Goal: Transaction & Acquisition: Purchase product/service

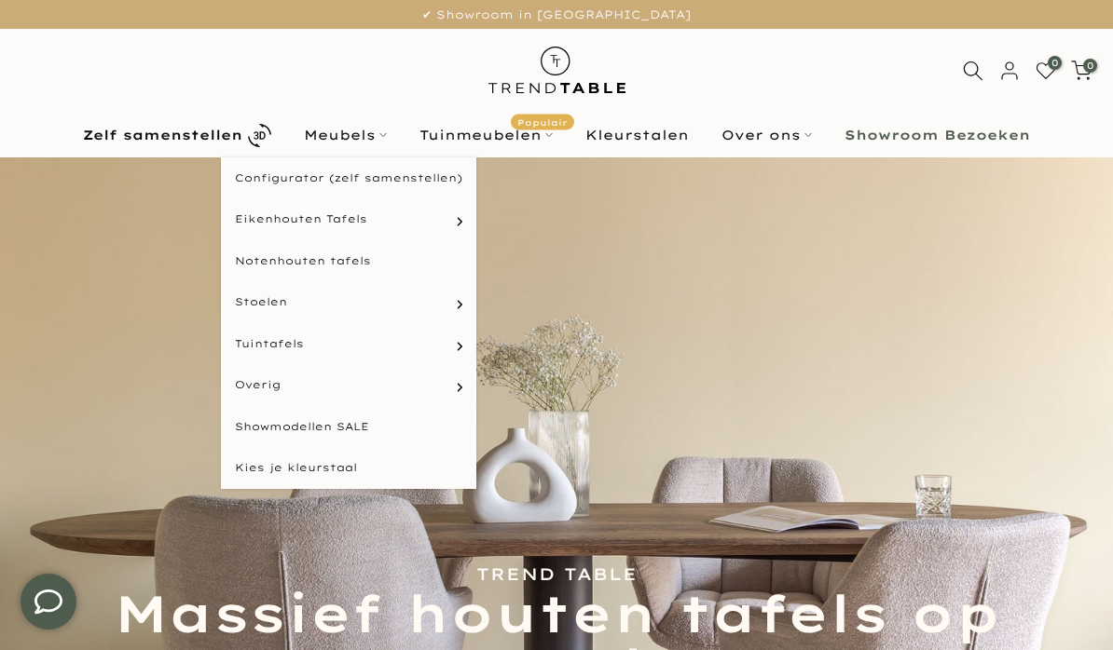
click at [387, 138] on icon at bounding box center [382, 134] width 7 height 7
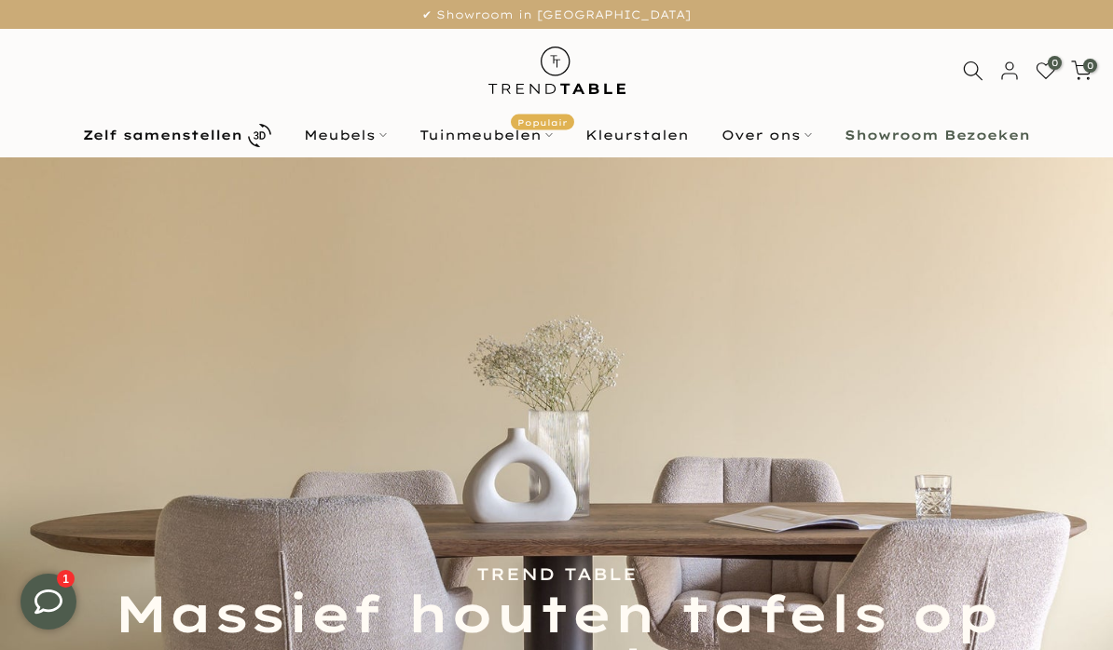
click at [376, 146] on link "Meubels" at bounding box center [346, 135] width 116 height 22
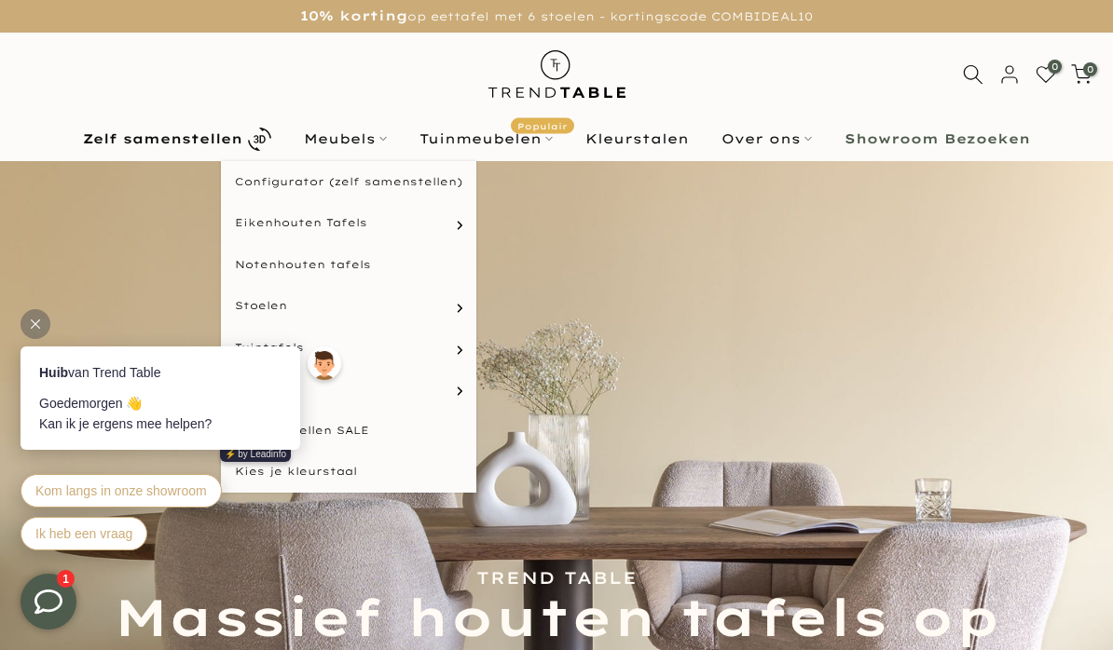
click at [0, 0] on link "Eetkamerstoelen" at bounding box center [0, 0] width 0 height 0
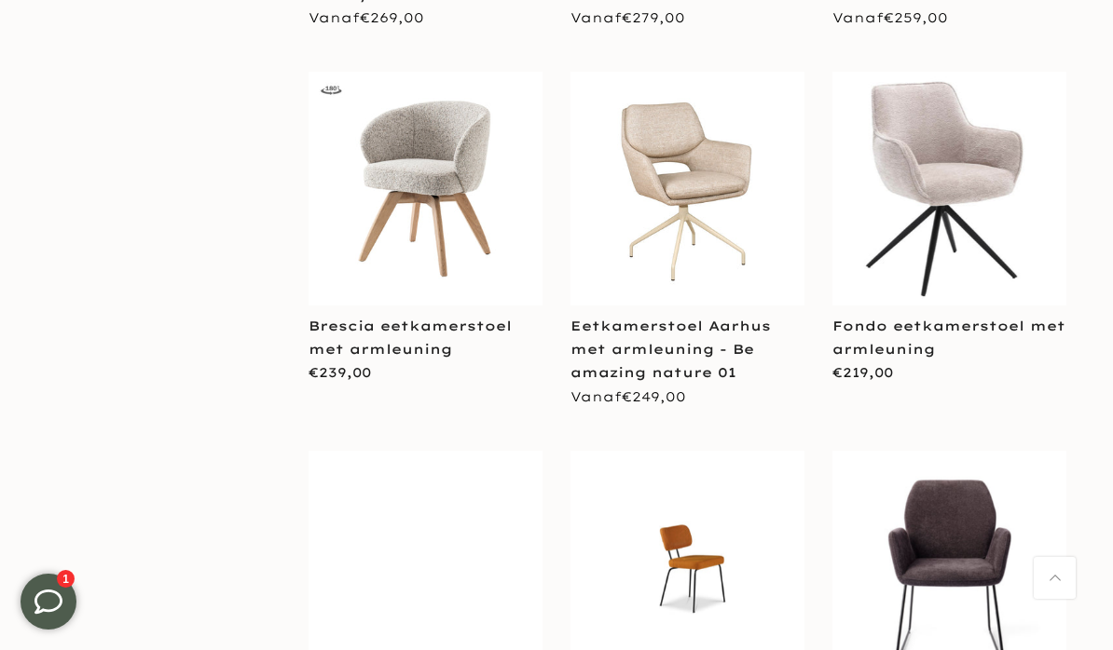
scroll to position [1145, 0]
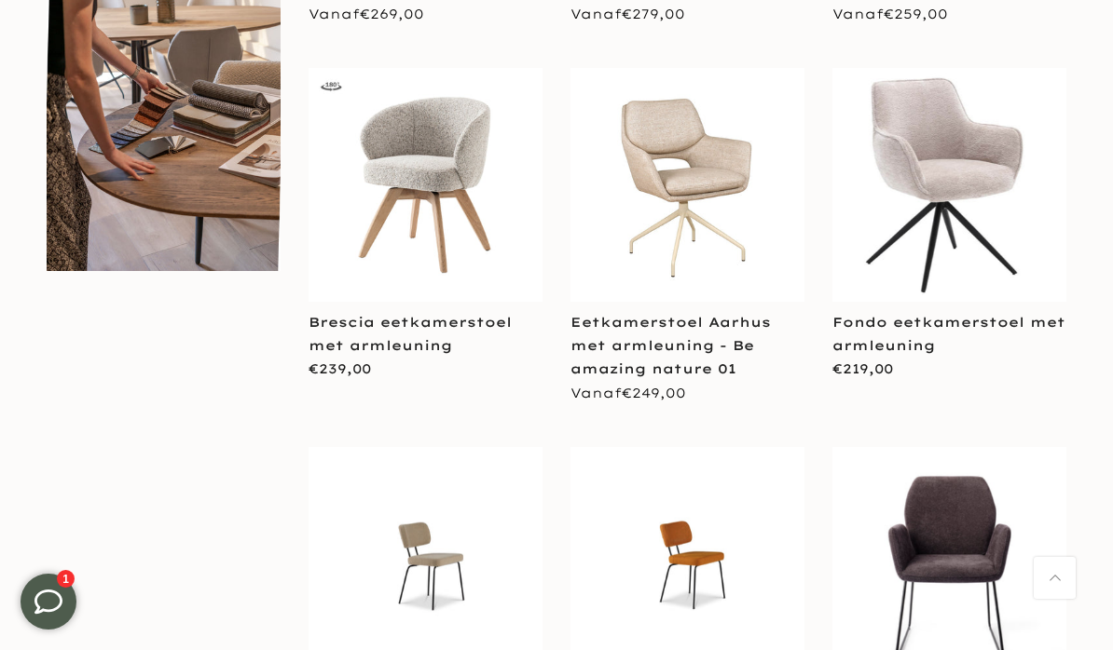
click at [924, 335] on link "Fondo eetkamerstoel met armleuning" at bounding box center [948, 334] width 233 height 40
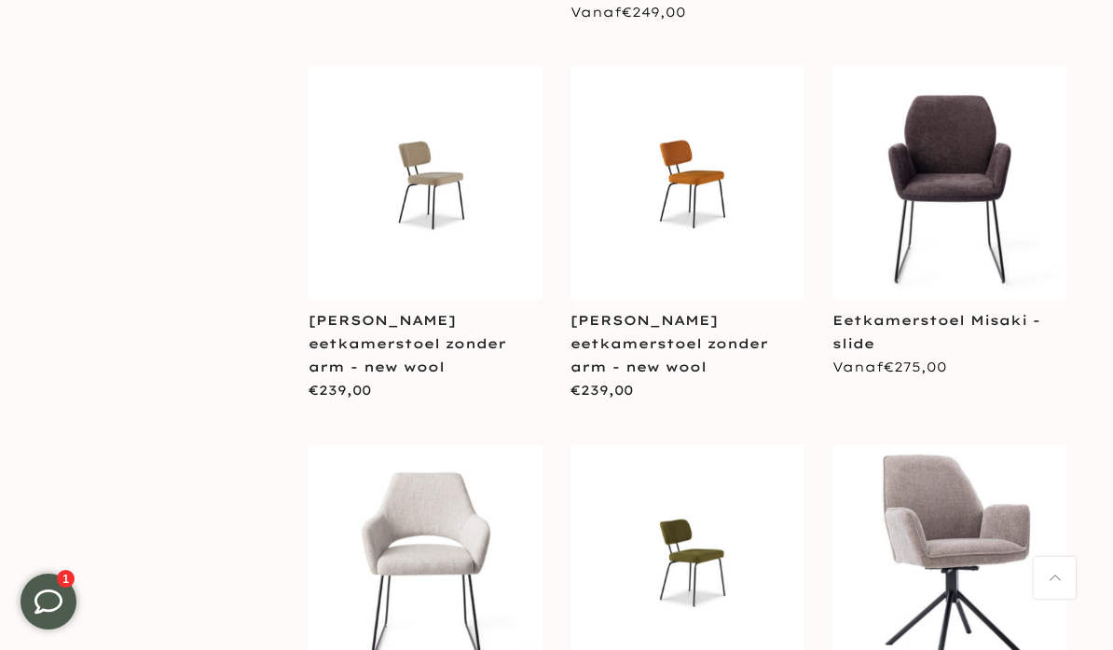
scroll to position [1524, 0]
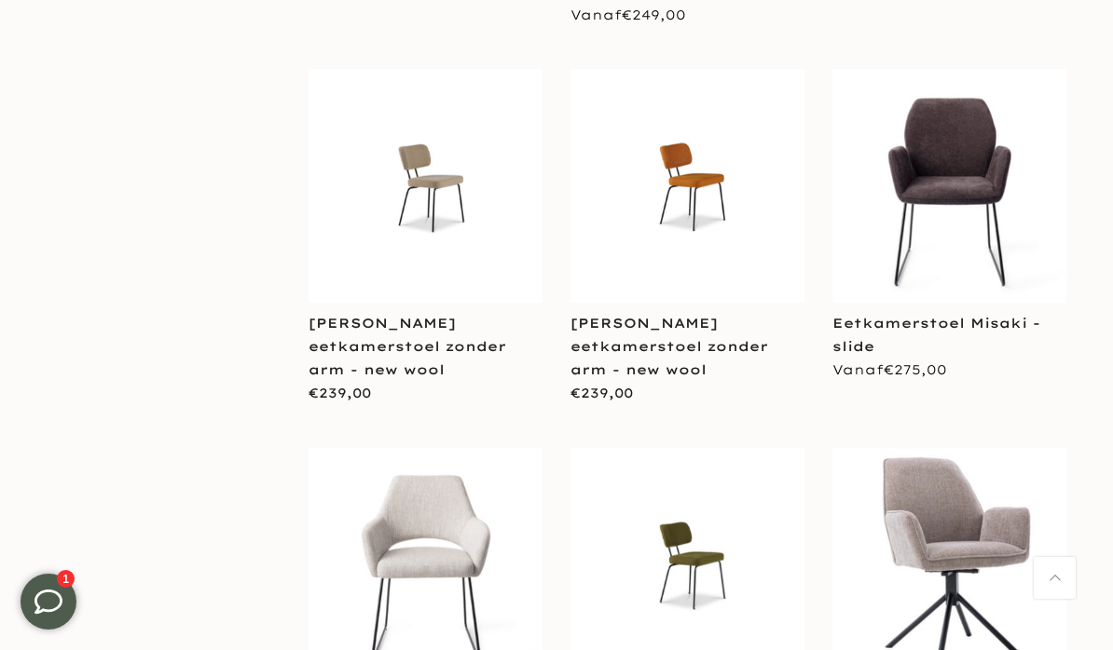
click at [937, 328] on link "Eetkamerstoel Misaki - slide" at bounding box center [936, 335] width 208 height 40
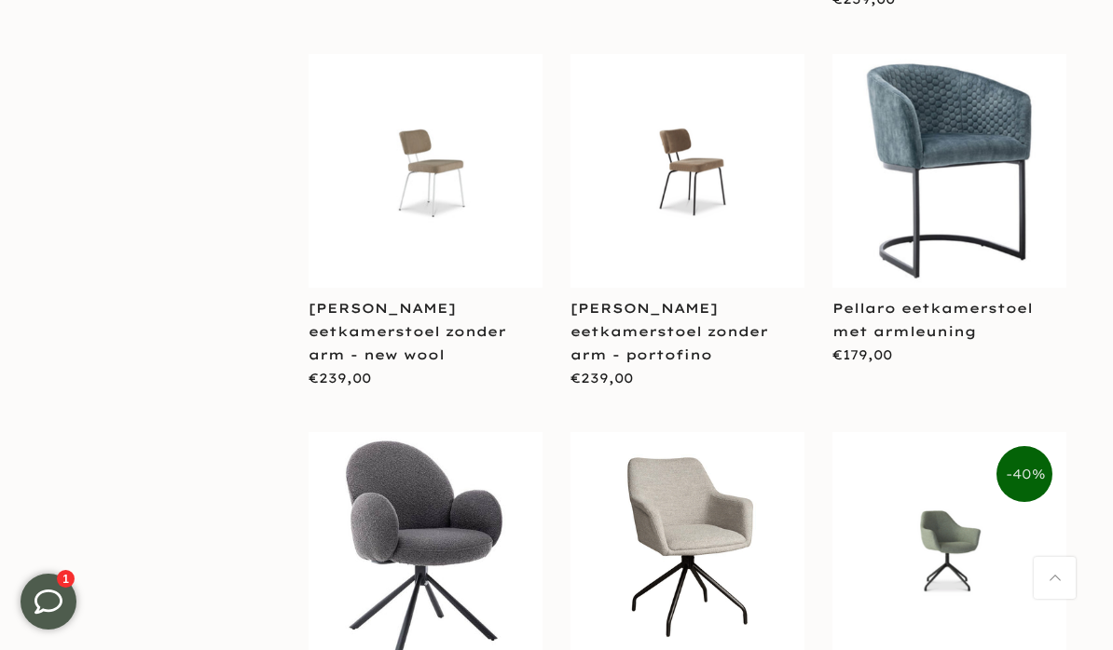
scroll to position [3060, 0]
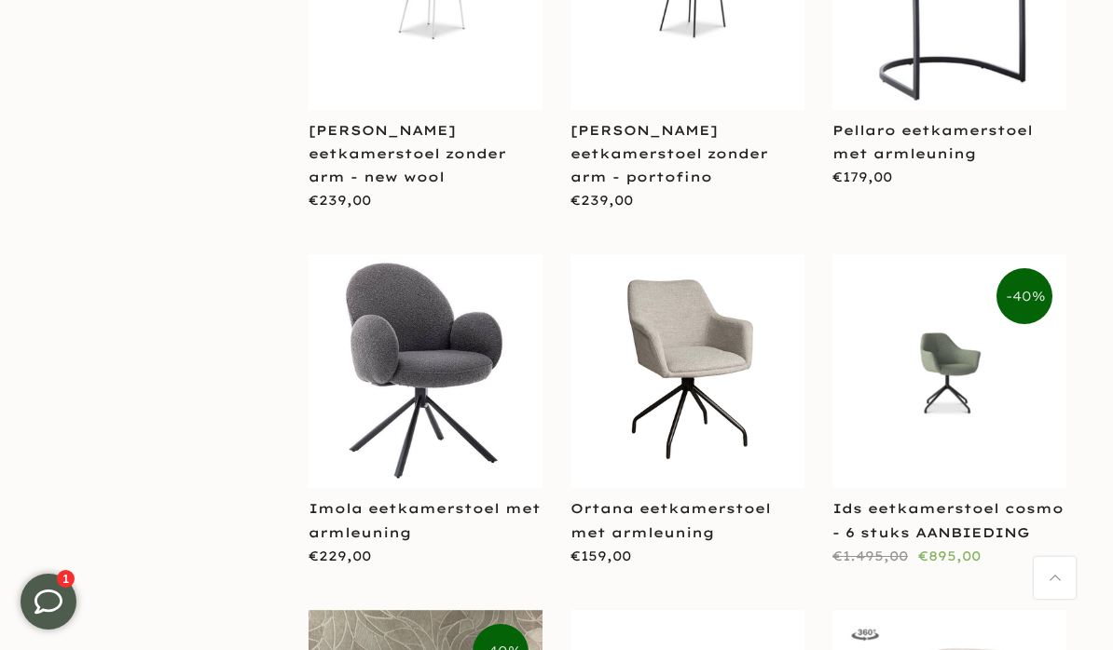
scroll to position [3207, 0]
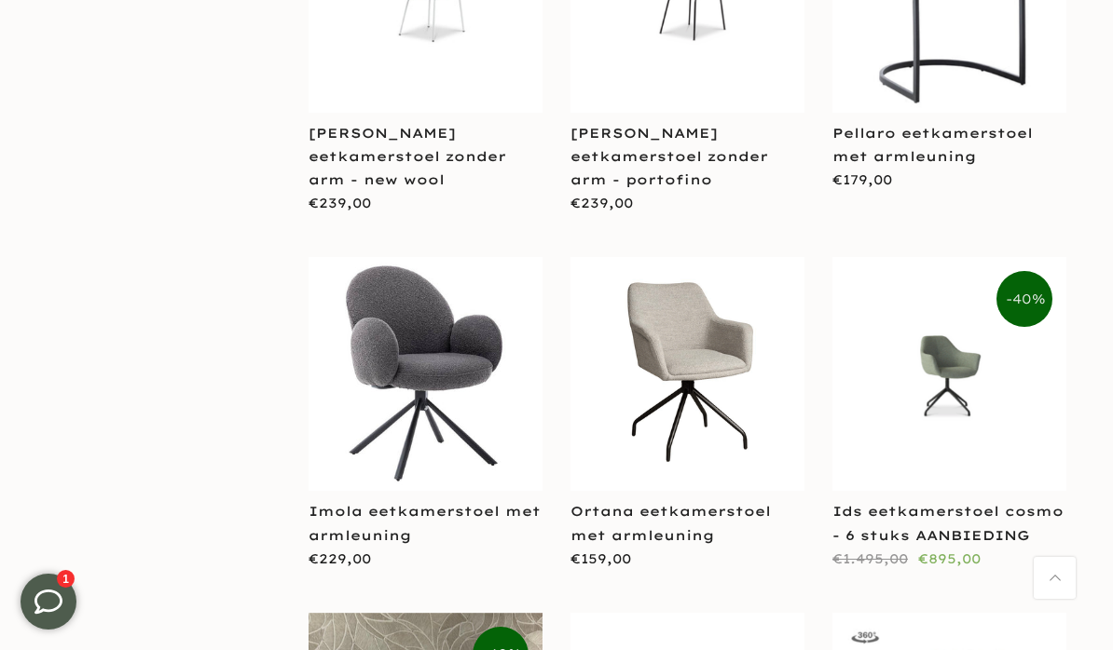
click at [746, 503] on link "Ortana eetkamerstoel met armleuning" at bounding box center [670, 523] width 200 height 40
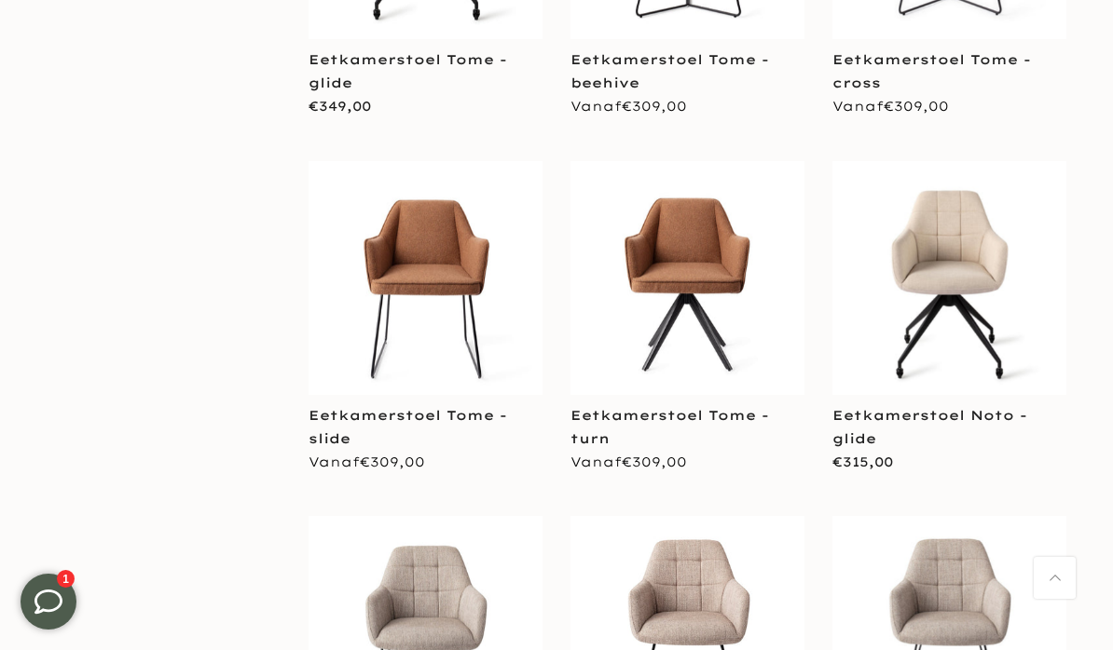
scroll to position [5877, 0]
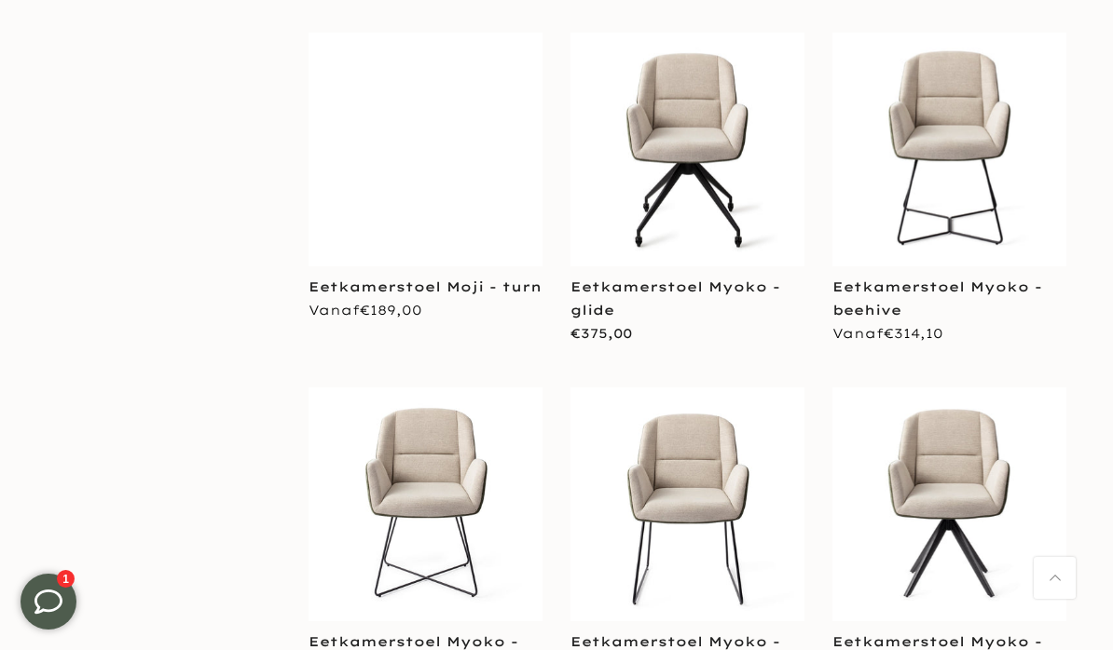
scroll to position [7395, 0]
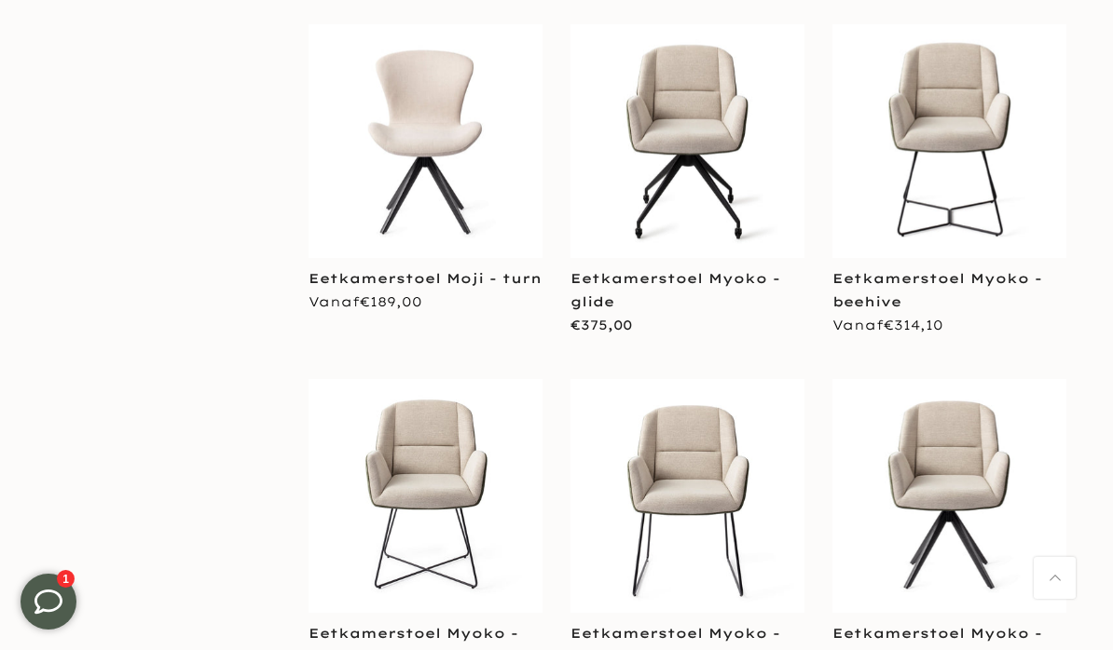
click at [705, 625] on link "Eetkamerstoel Myoko - slide" at bounding box center [675, 645] width 210 height 40
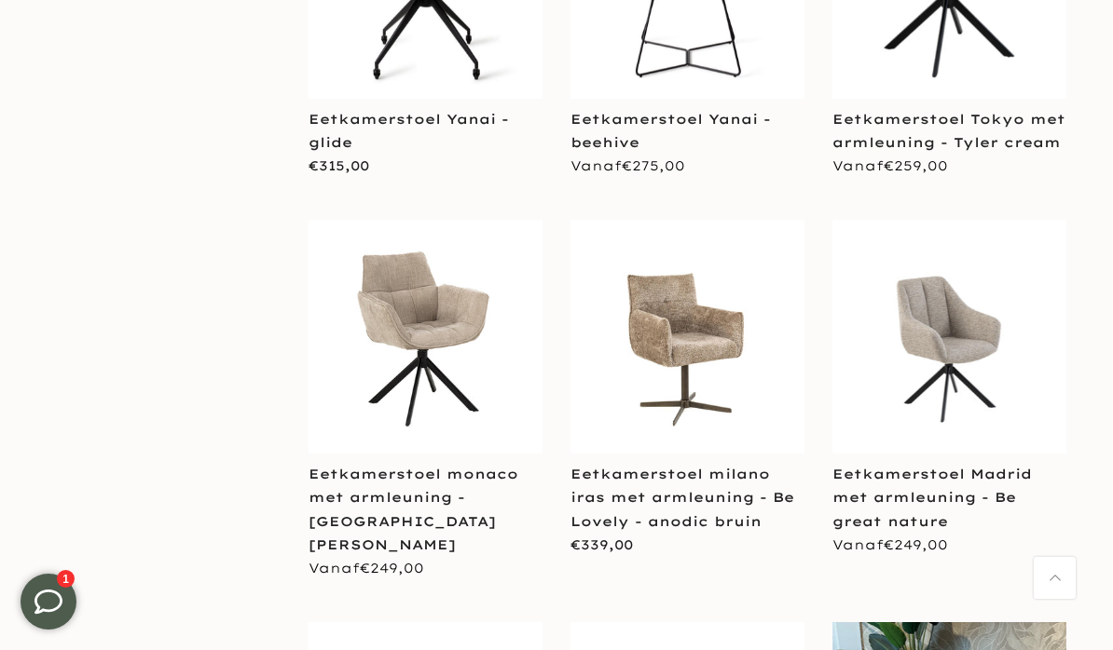
scroll to position [11466, 0]
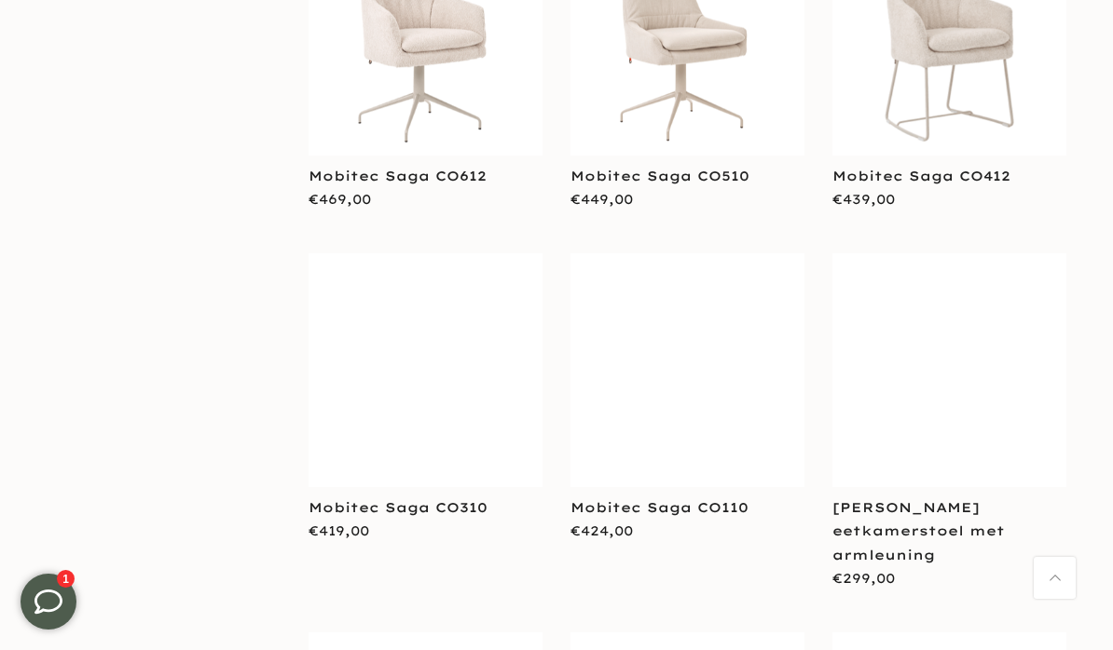
scroll to position [13204, 0]
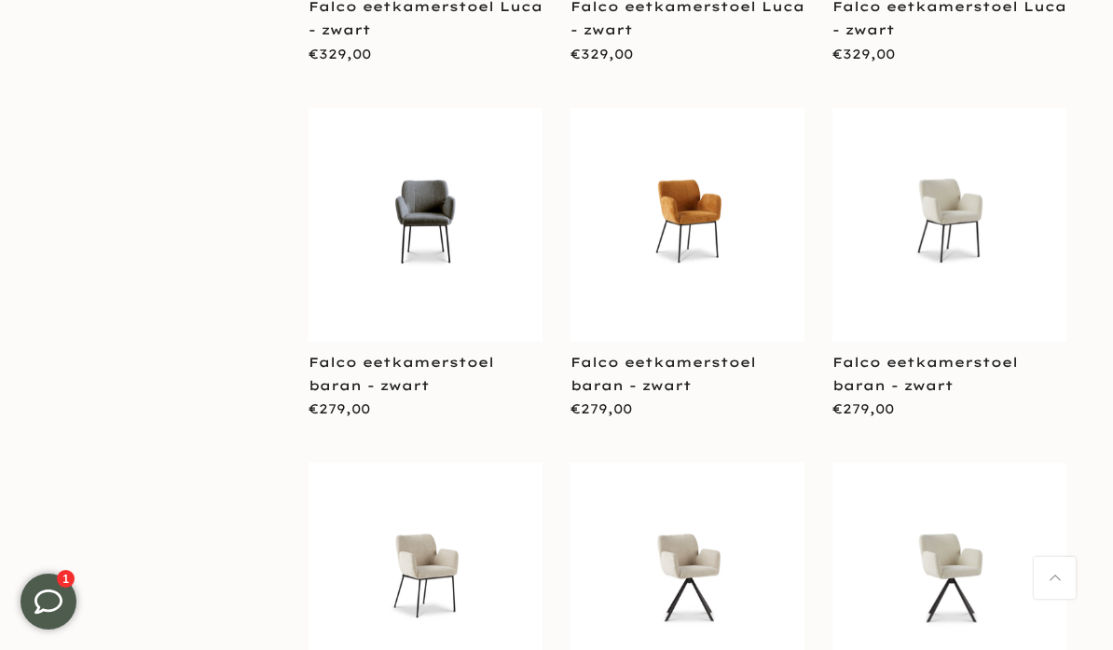
scroll to position [14867, 0]
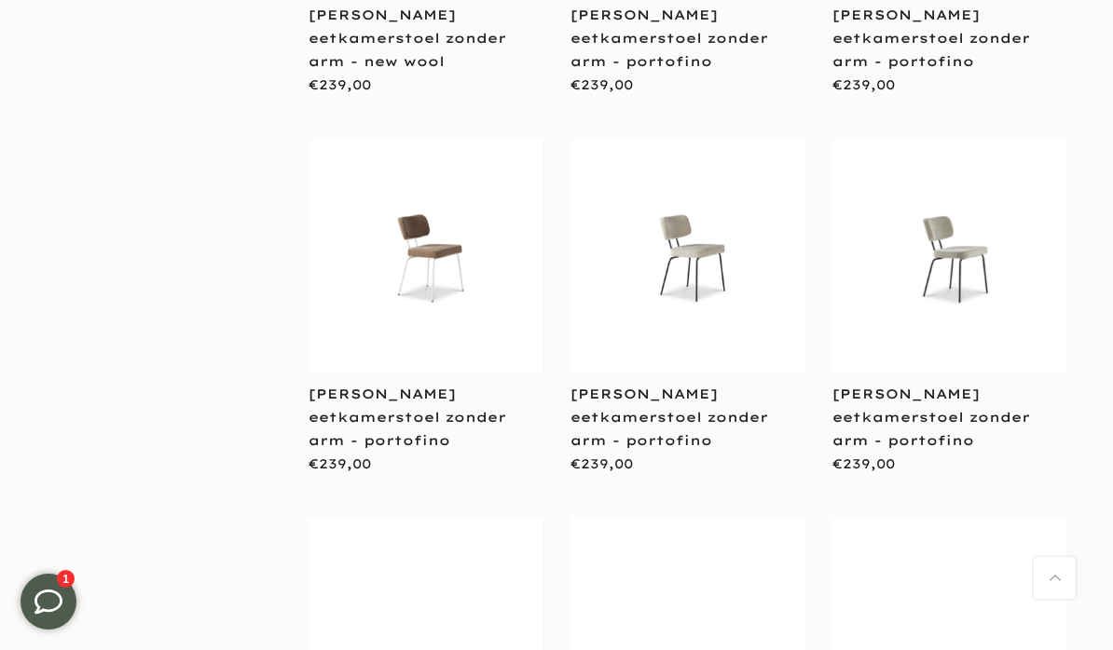
scroll to position [18295, 0]
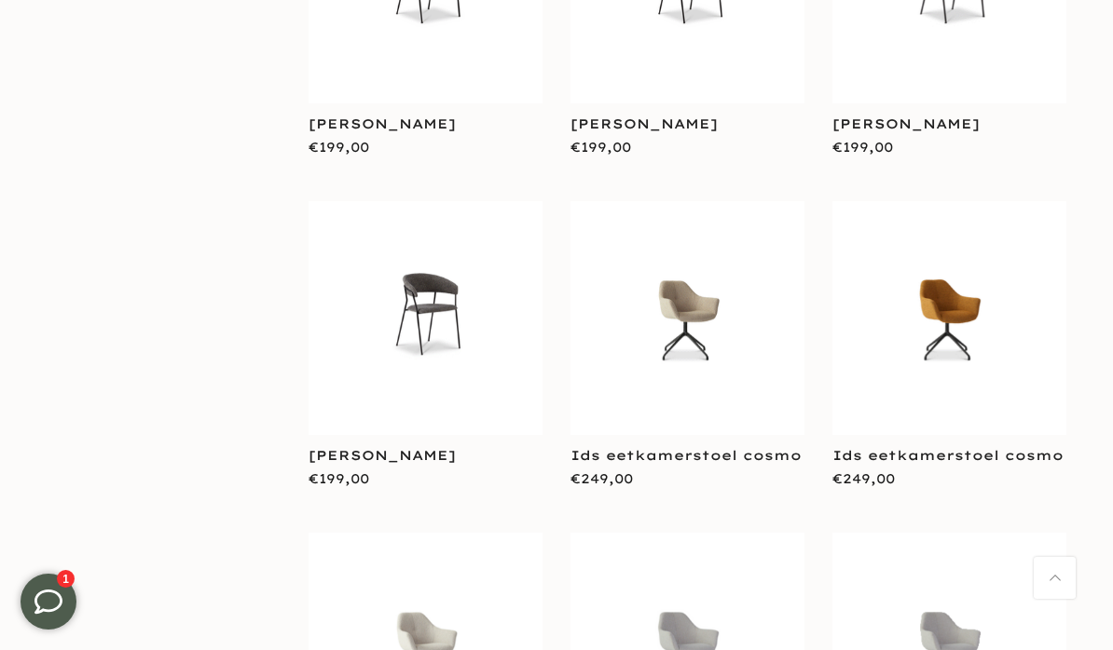
scroll to position [16279, 0]
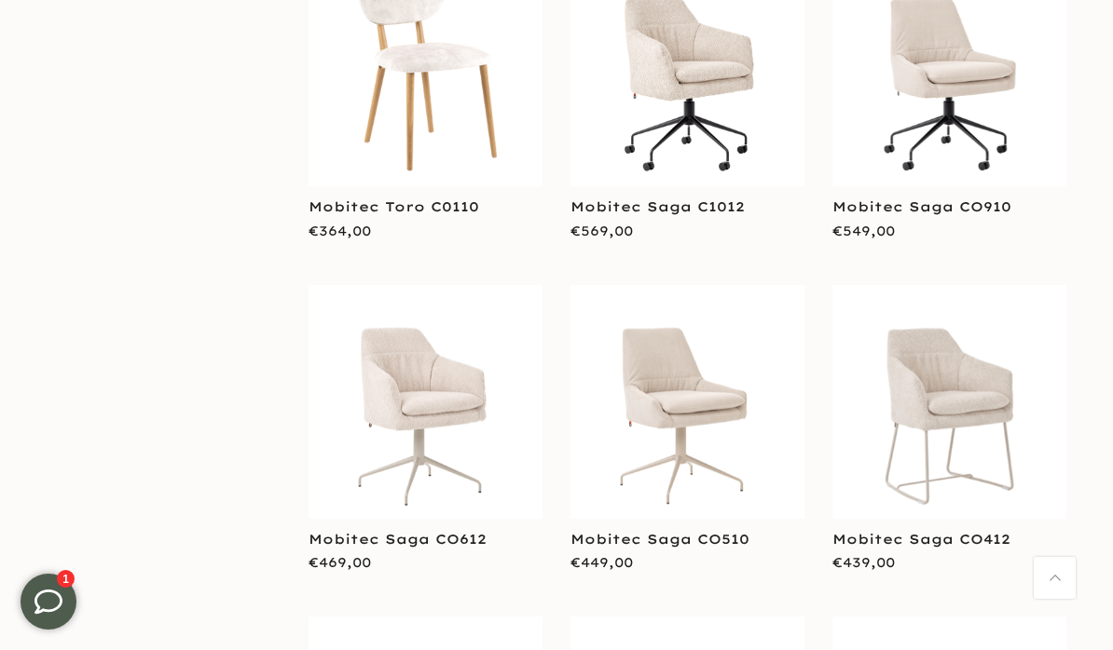
scroll to position [12870, 0]
click at [955, 530] on link "Mobitec Saga CO412" at bounding box center [921, 538] width 178 height 17
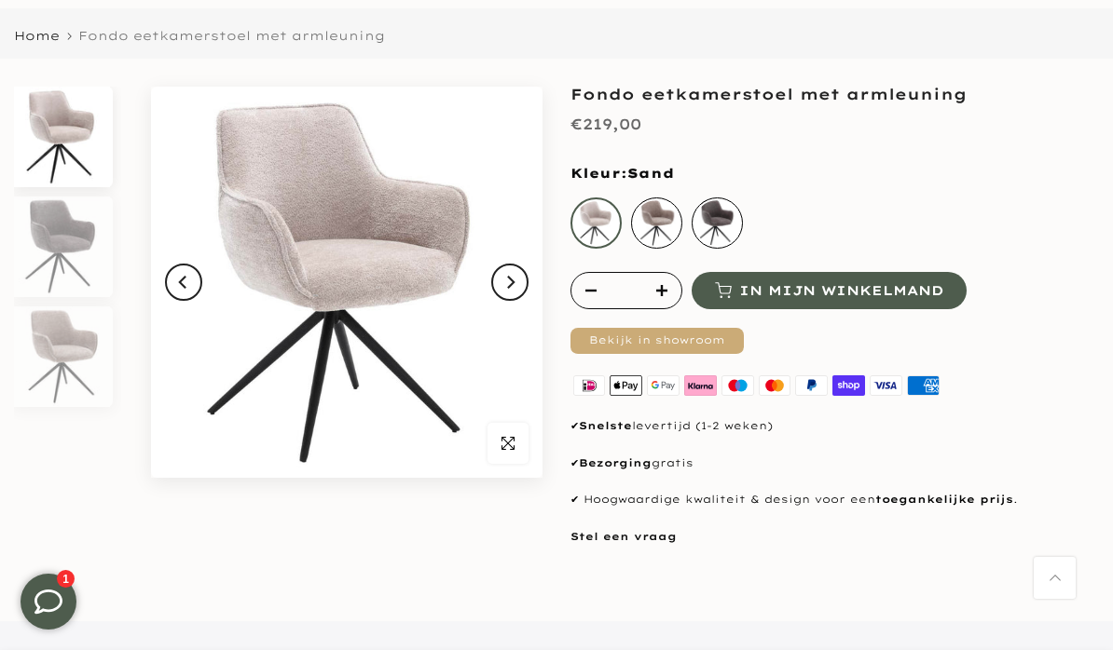
scroll to position [150, 0]
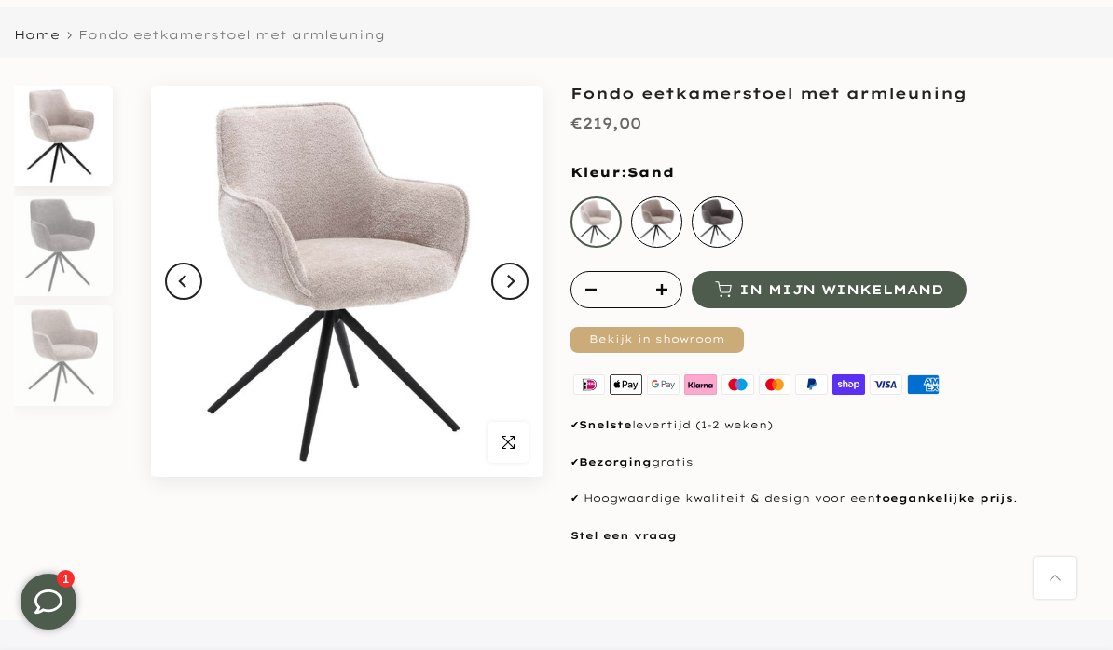
click at [55, 233] on img at bounding box center [62, 246] width 96 height 101
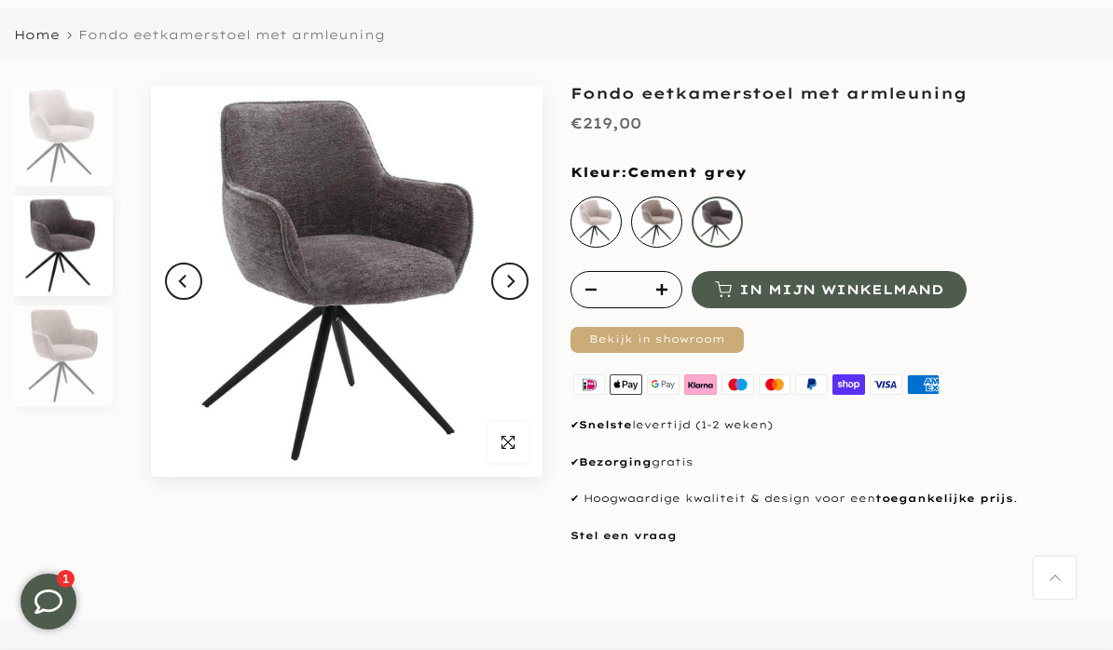
scroll to position [226, 0]
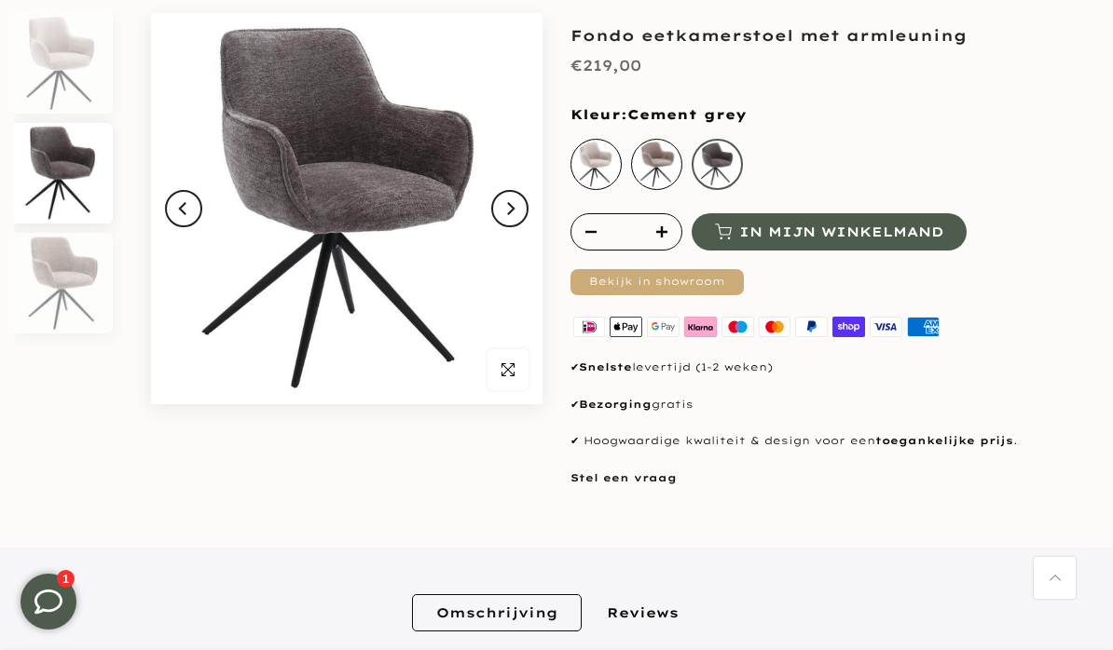
click at [50, 265] on img at bounding box center [62, 283] width 96 height 101
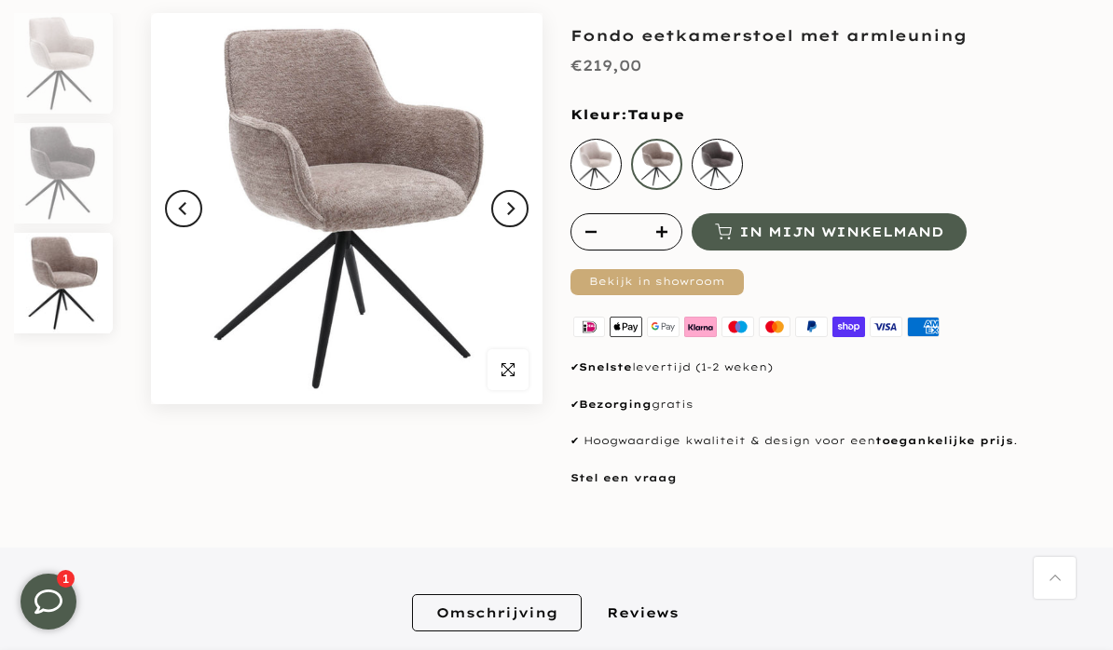
click at [48, 58] on img at bounding box center [62, 63] width 96 height 101
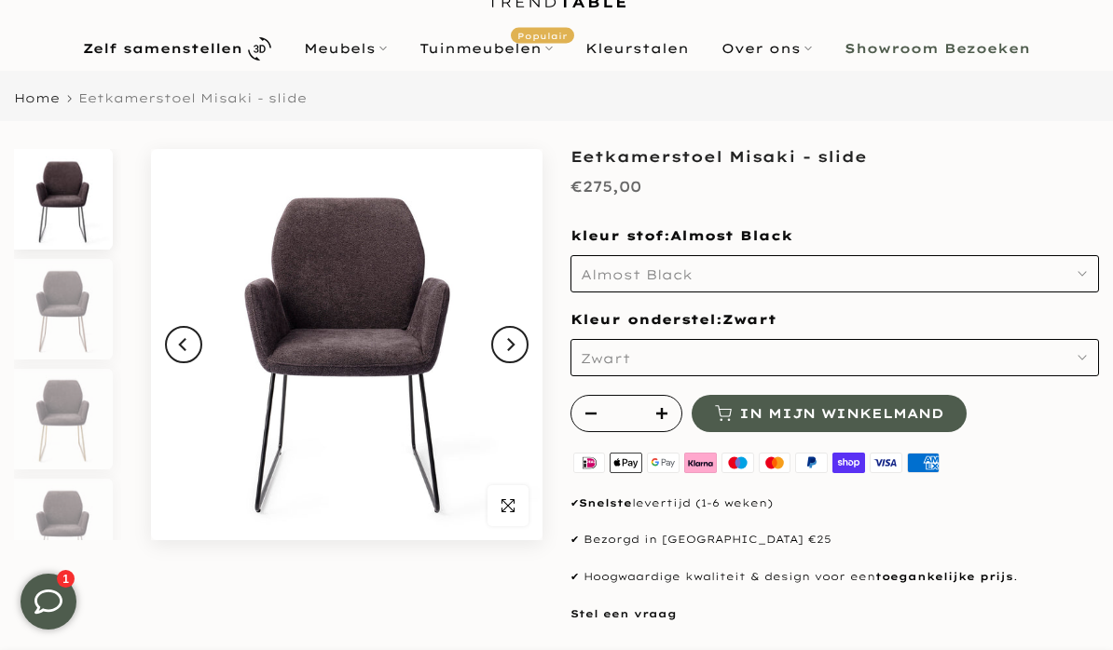
scroll to position [89, 0]
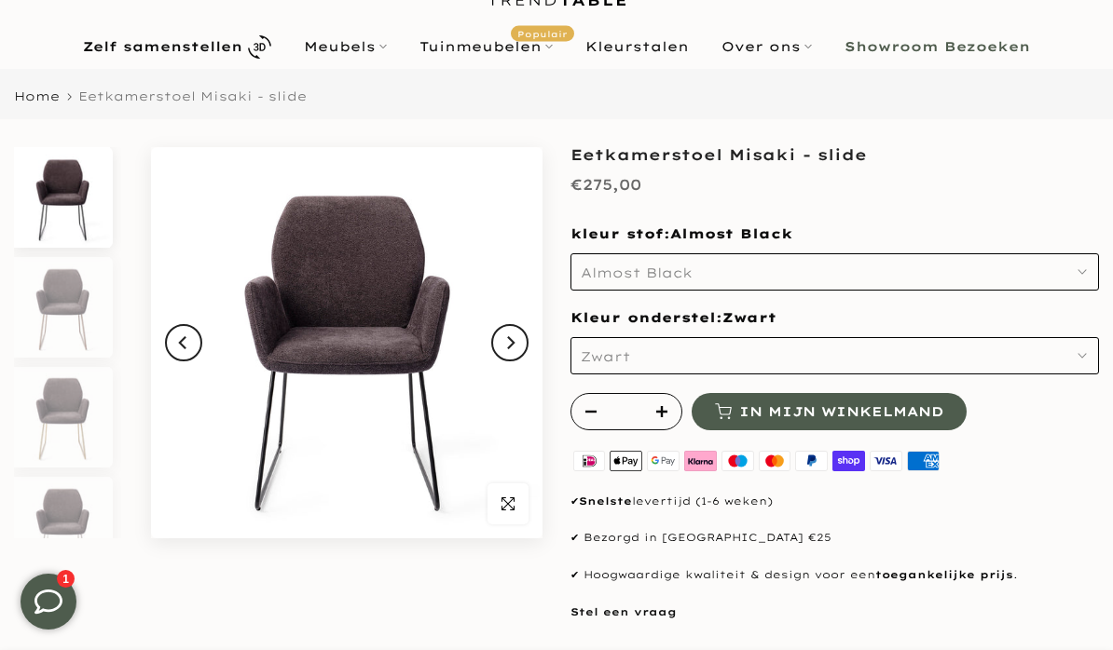
click at [1091, 278] on button "Almost Black" at bounding box center [834, 271] width 528 height 37
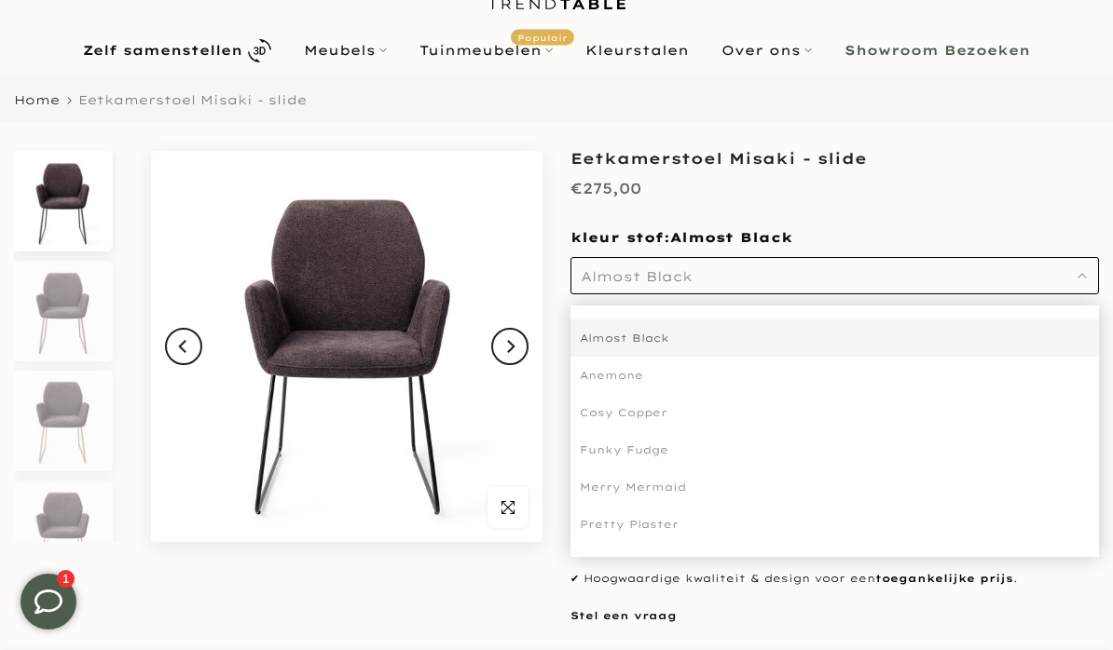
click at [639, 379] on div "Anemone" at bounding box center [834, 375] width 528 height 37
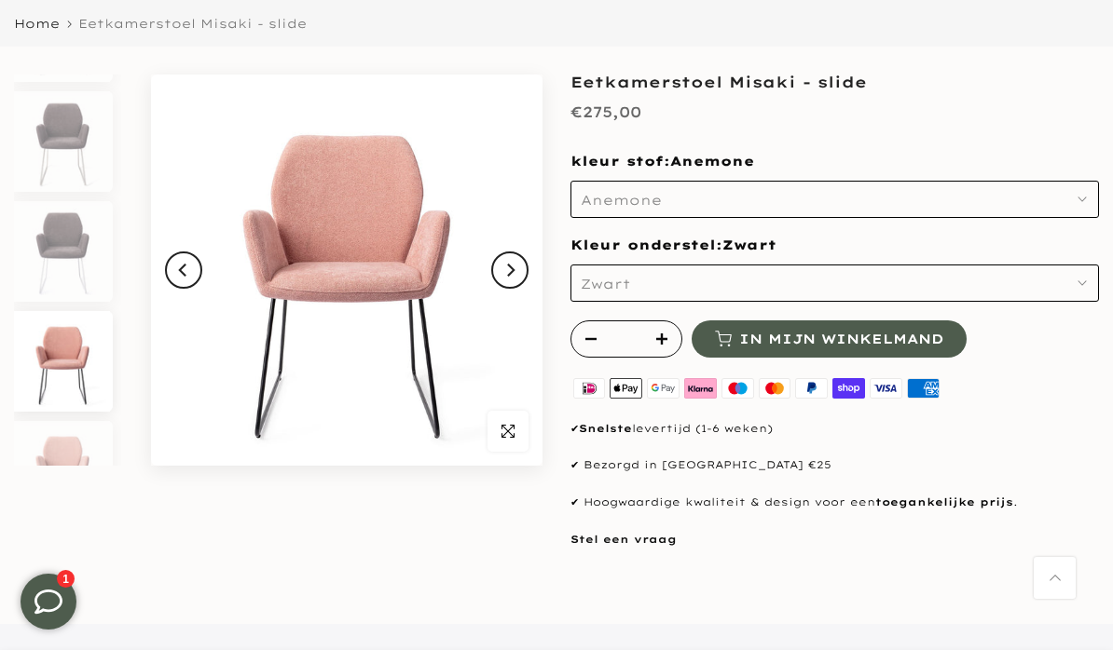
scroll to position [457, 0]
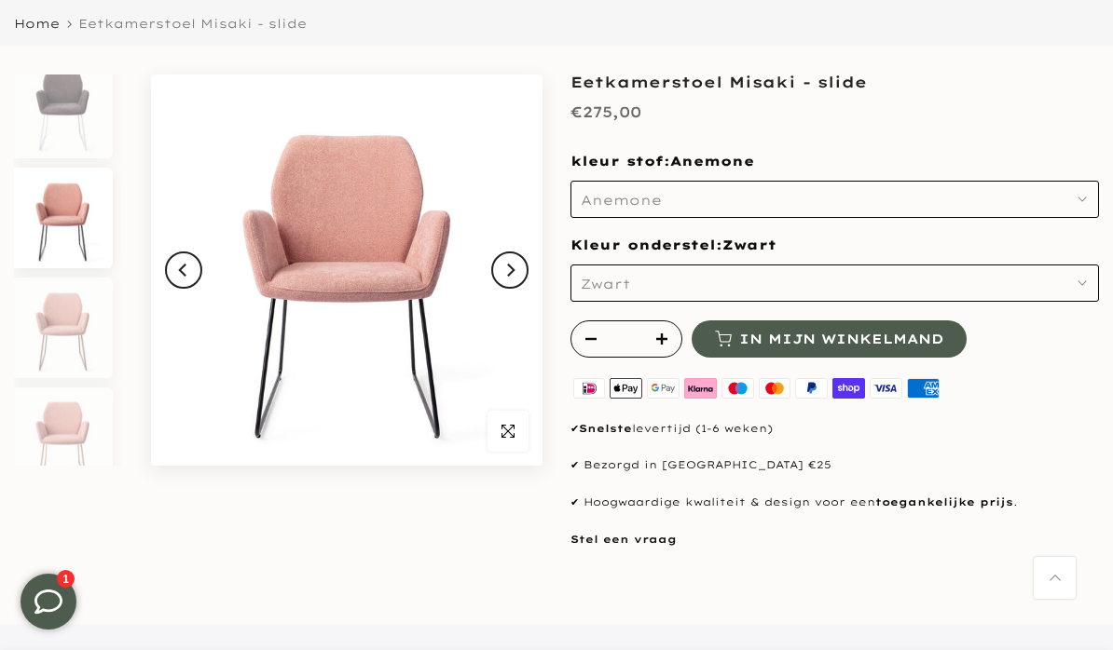
click at [1088, 201] on button "Anemone" at bounding box center [834, 199] width 528 height 37
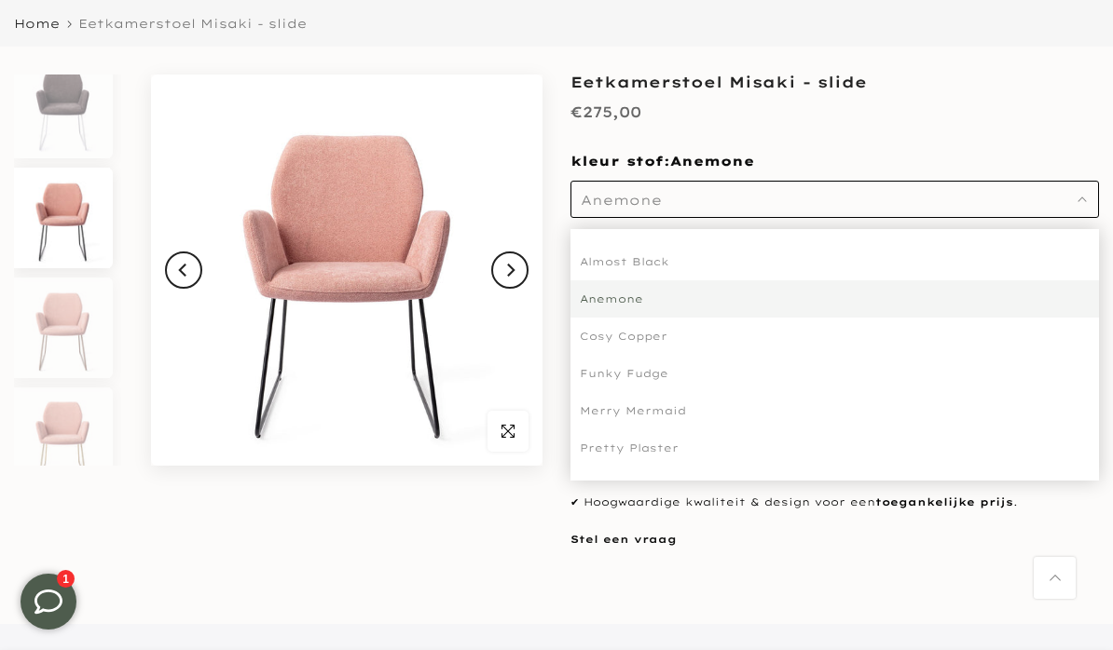
click at [653, 338] on div "Cosy Copper" at bounding box center [834, 336] width 528 height 37
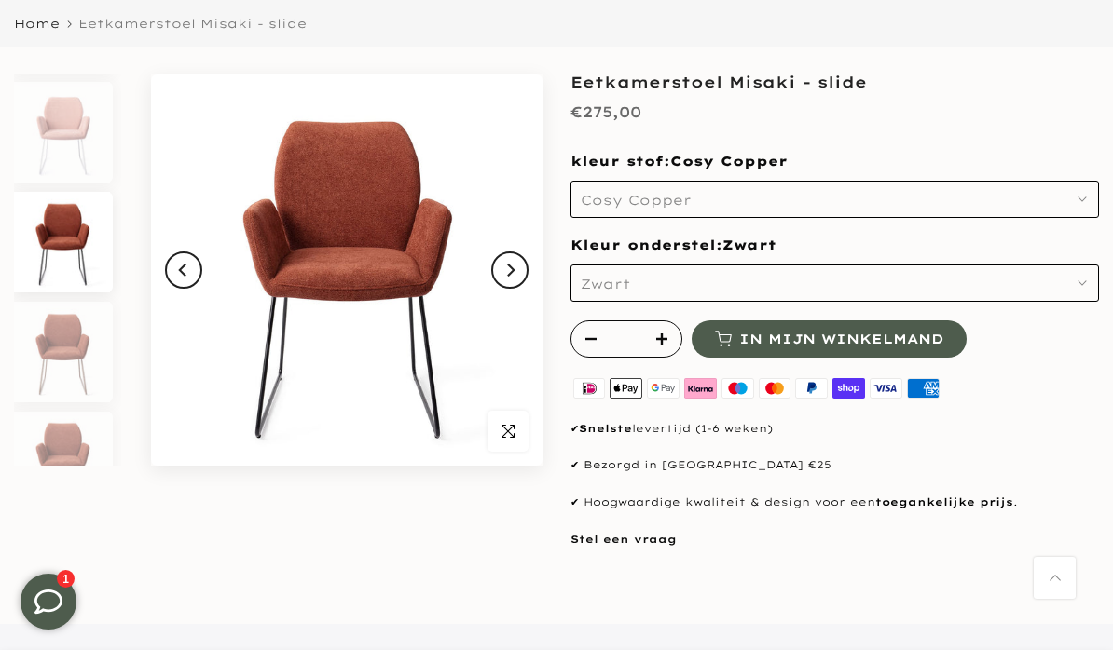
scroll to position [1006, 0]
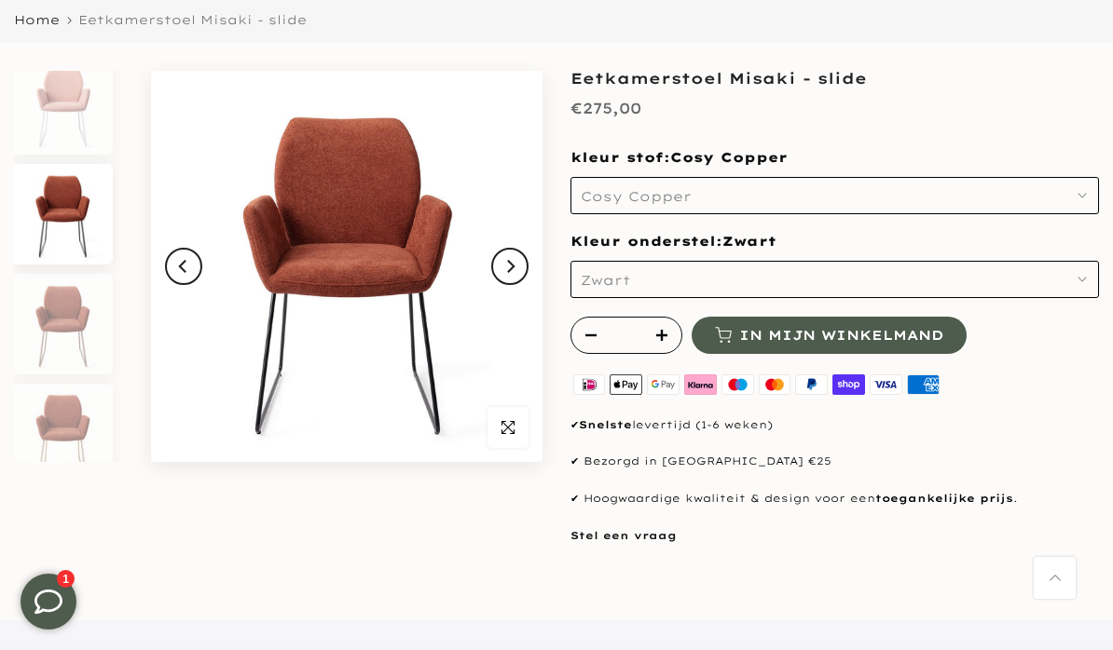
click at [1085, 198] on icon "button" at bounding box center [1081, 195] width 9 height 9
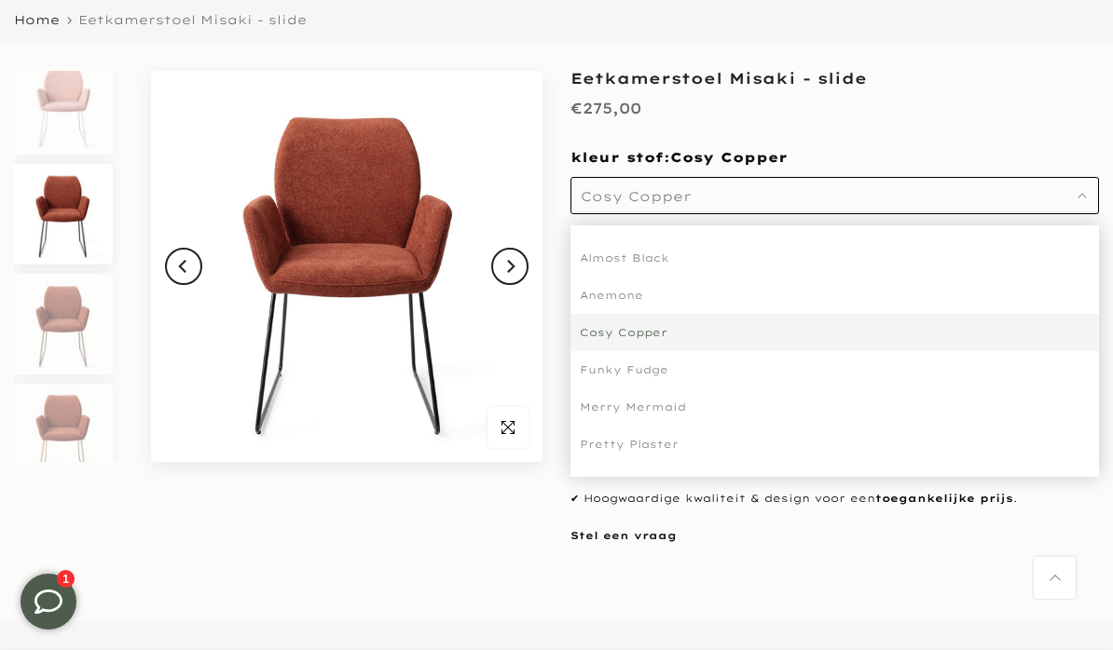
click at [662, 373] on div "Funky Fudge" at bounding box center [834, 369] width 528 height 37
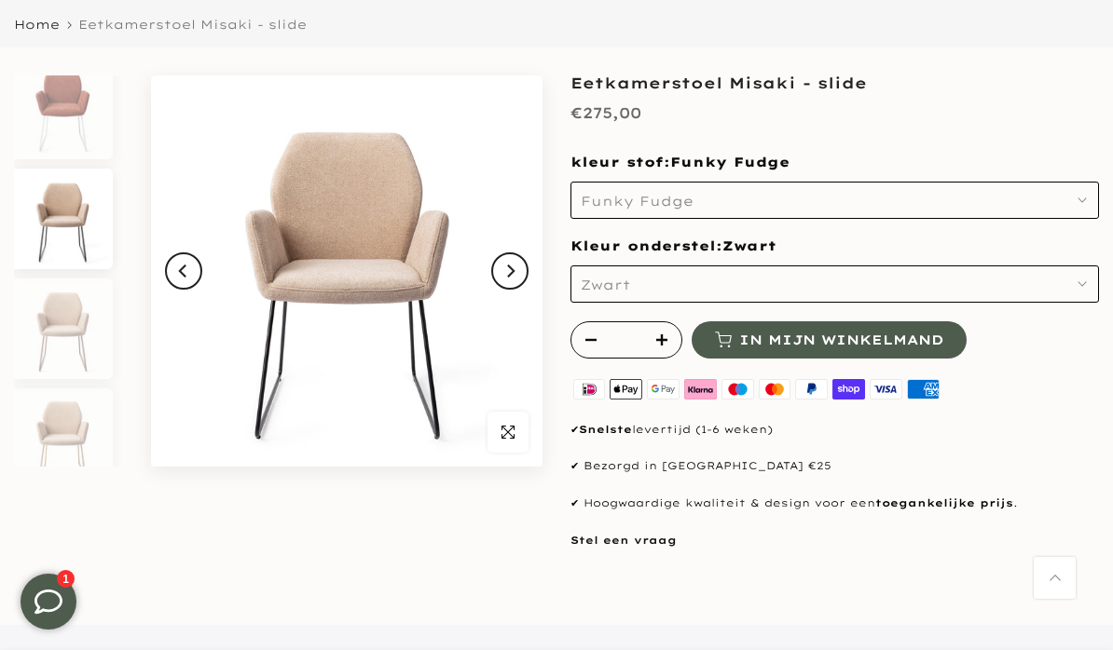
scroll to position [163, 0]
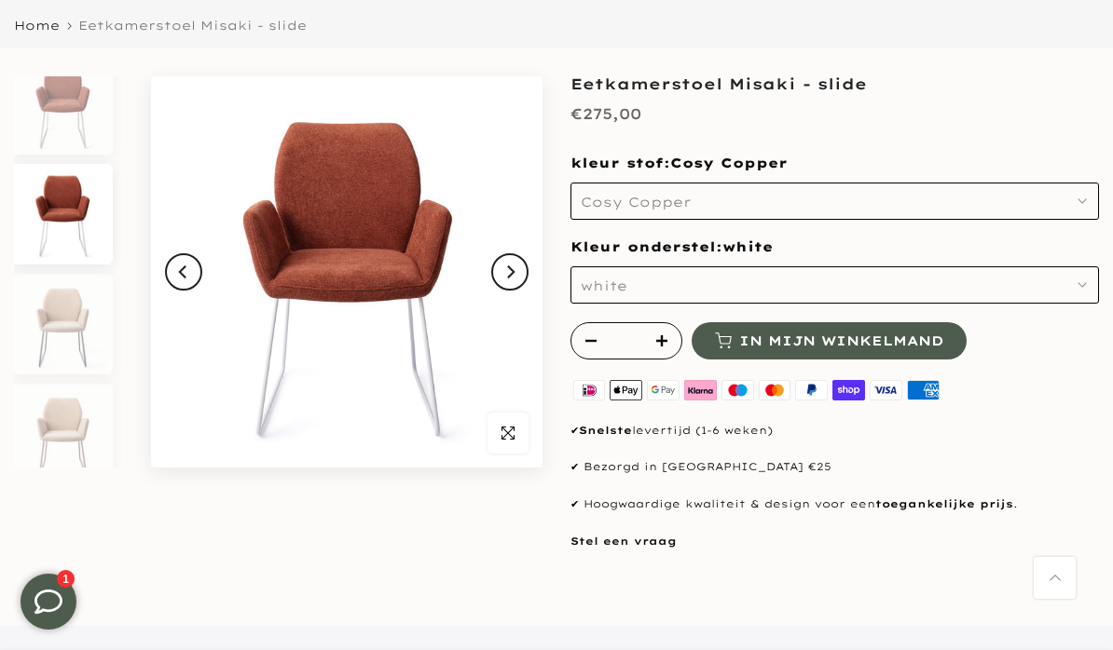
scroll to position [1446, 0]
click at [520, 426] on span "button" at bounding box center [507, 433] width 41 height 41
click at [1086, 285] on icon "button" at bounding box center [1081, 284] width 9 height 9
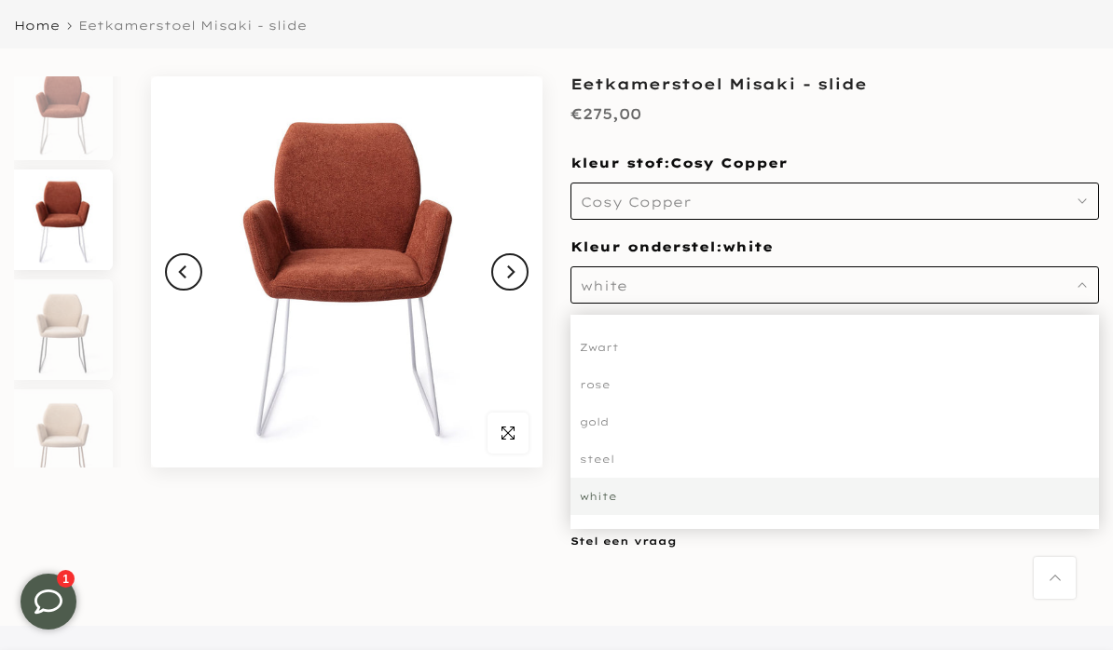
click at [608, 462] on div "steel" at bounding box center [834, 459] width 528 height 37
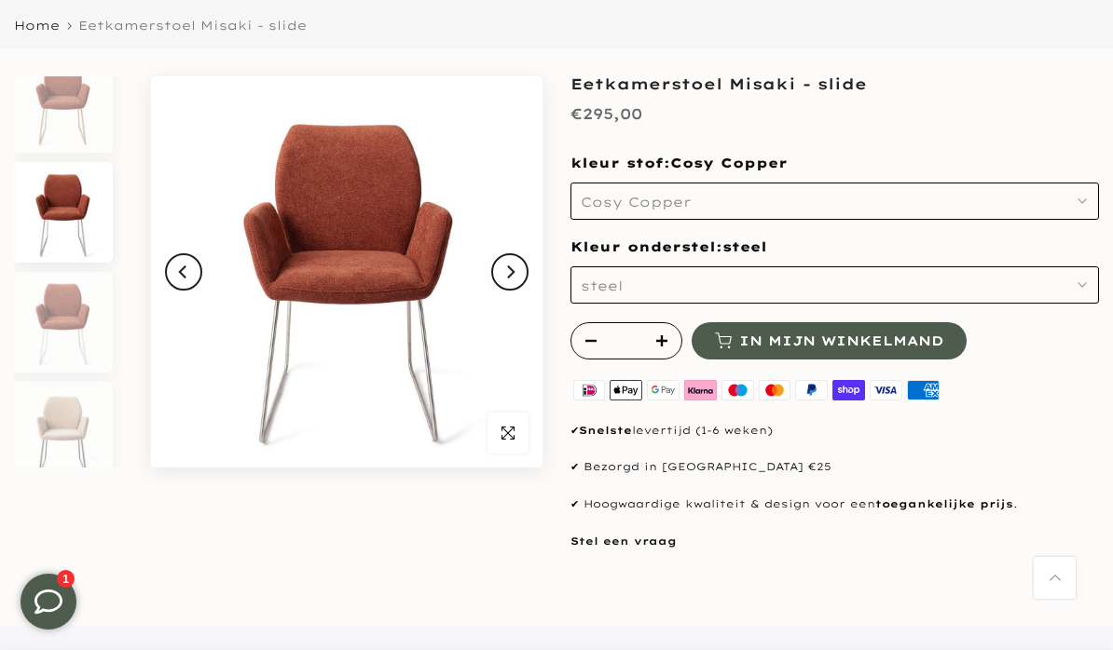
scroll to position [1336, 0]
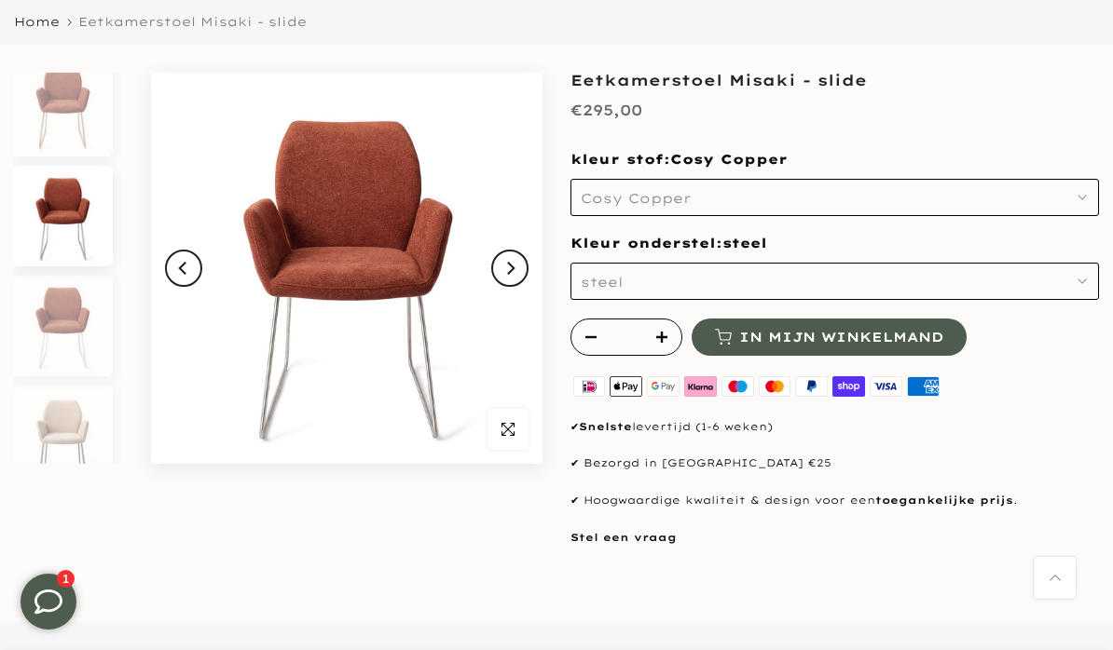
click at [1091, 278] on button "steel" at bounding box center [834, 281] width 528 height 37
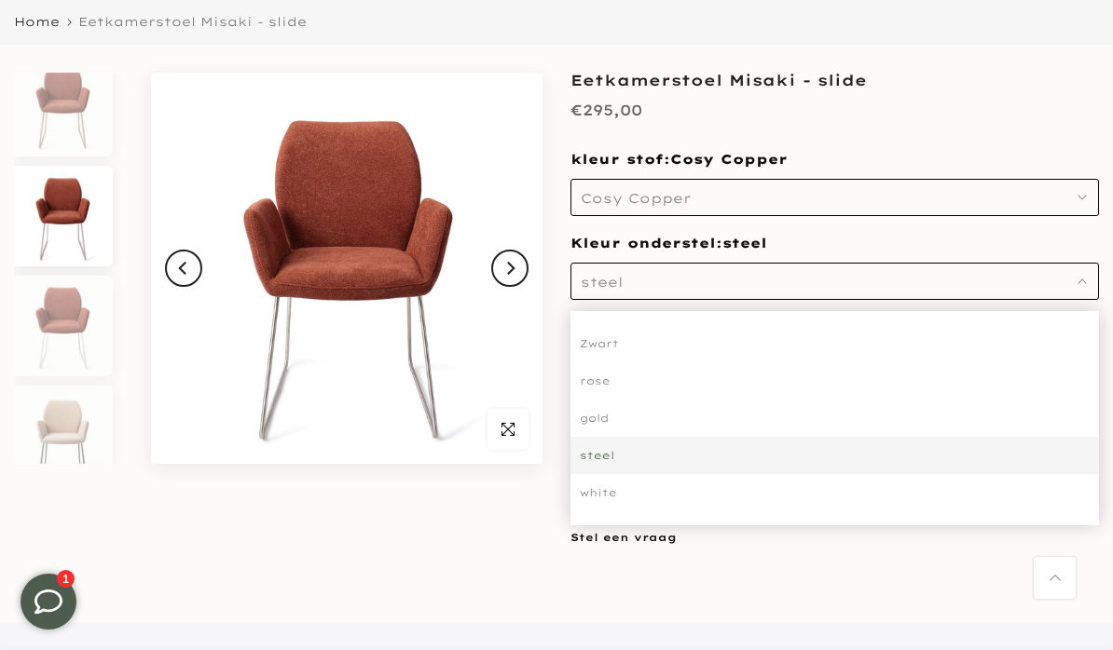
click at [620, 344] on div "Zwart" at bounding box center [834, 343] width 528 height 37
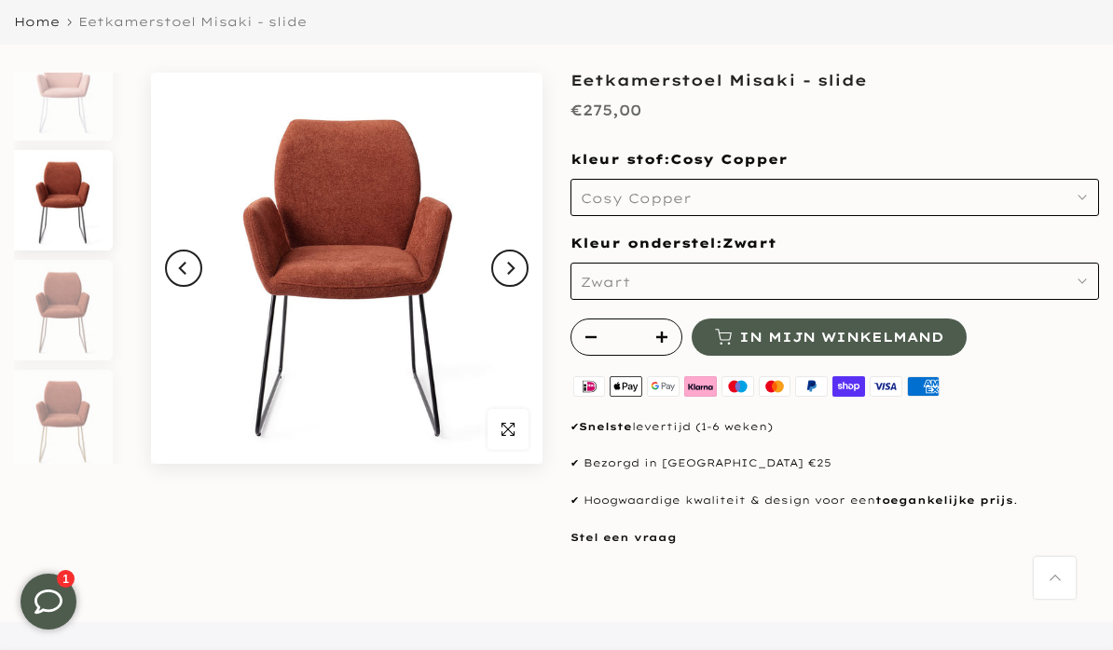
scroll to position [1006, 0]
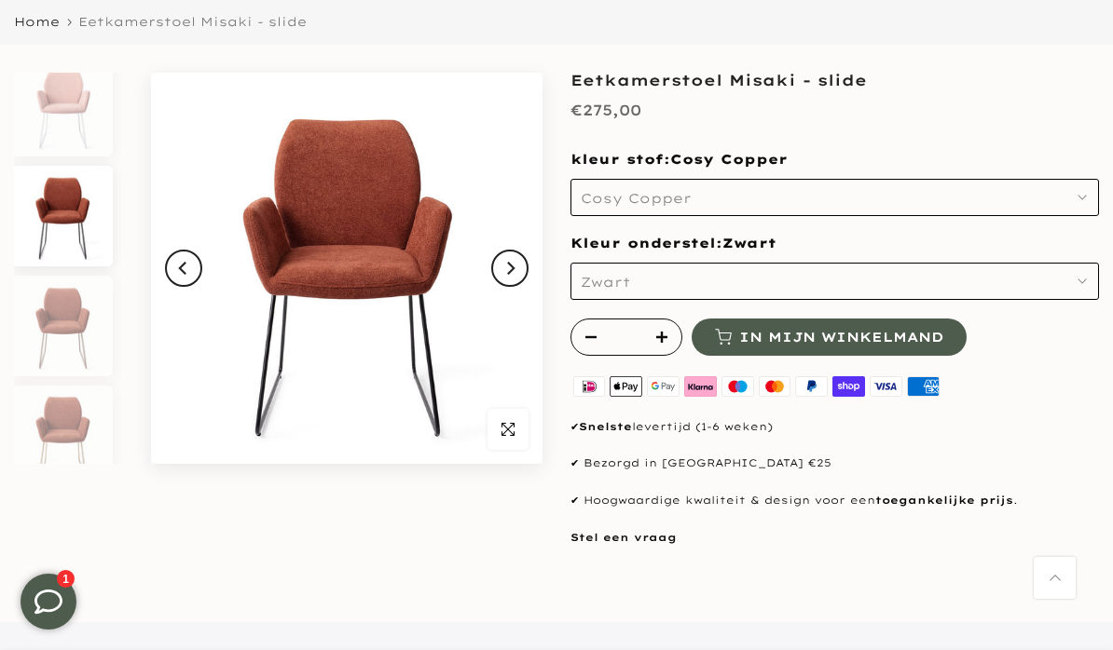
click at [1085, 199] on icon "button" at bounding box center [1081, 197] width 9 height 9
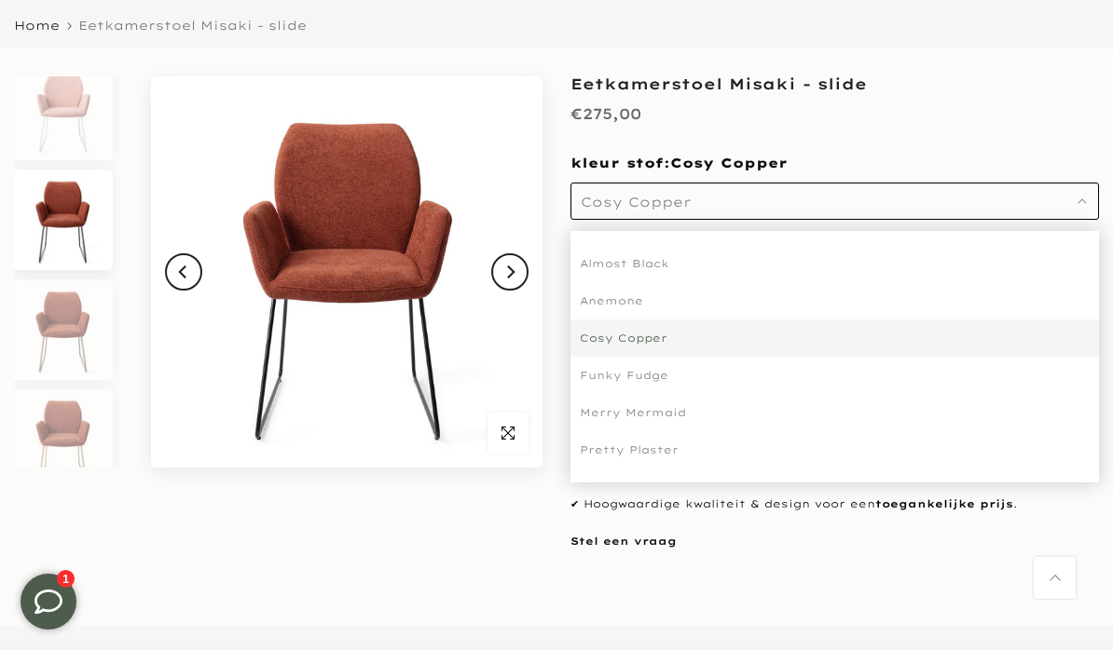
click at [671, 377] on div "Funky Fudge" at bounding box center [834, 375] width 528 height 37
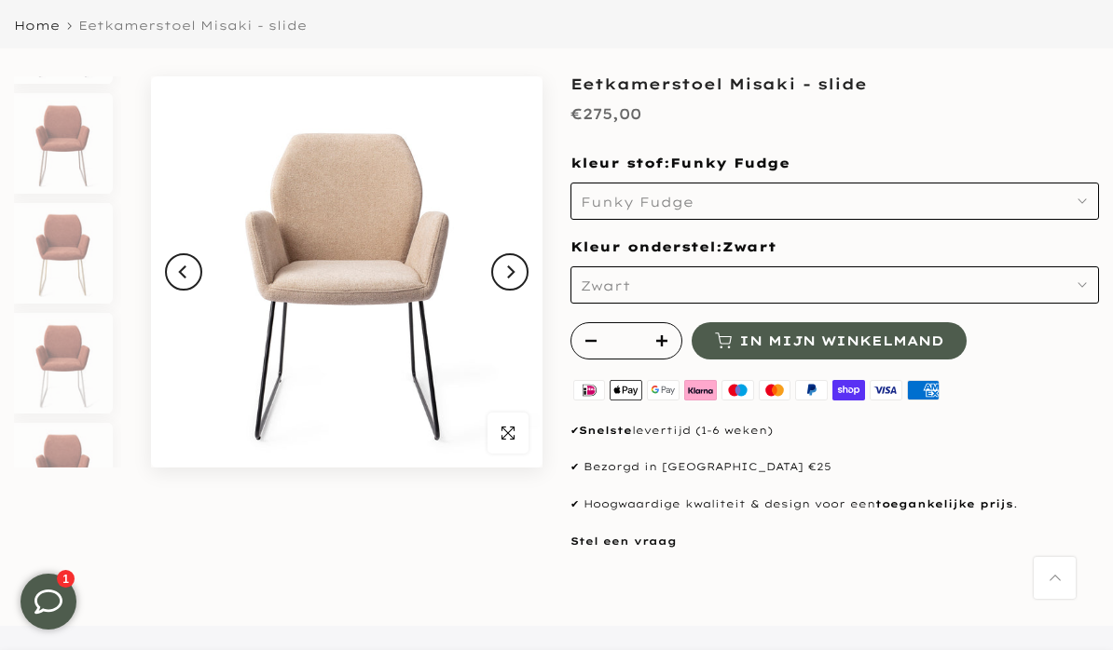
scroll to position [1556, 0]
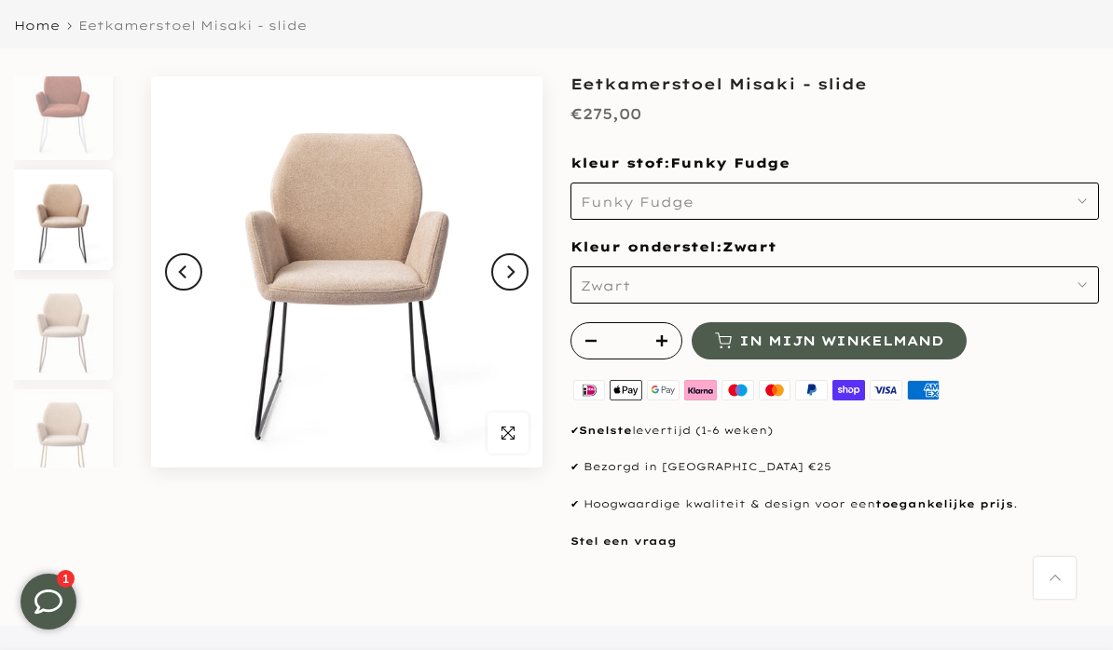
click at [1091, 201] on button "Funky Fudge" at bounding box center [834, 201] width 528 height 37
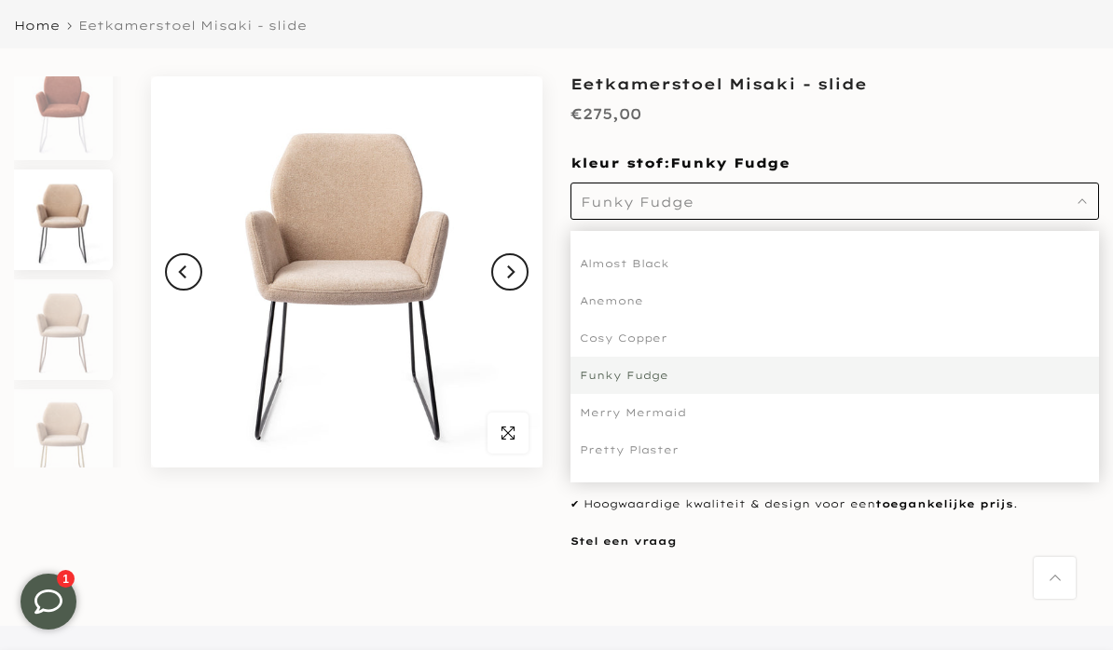
click at [684, 417] on div "Merry Mermaid" at bounding box center [834, 412] width 528 height 37
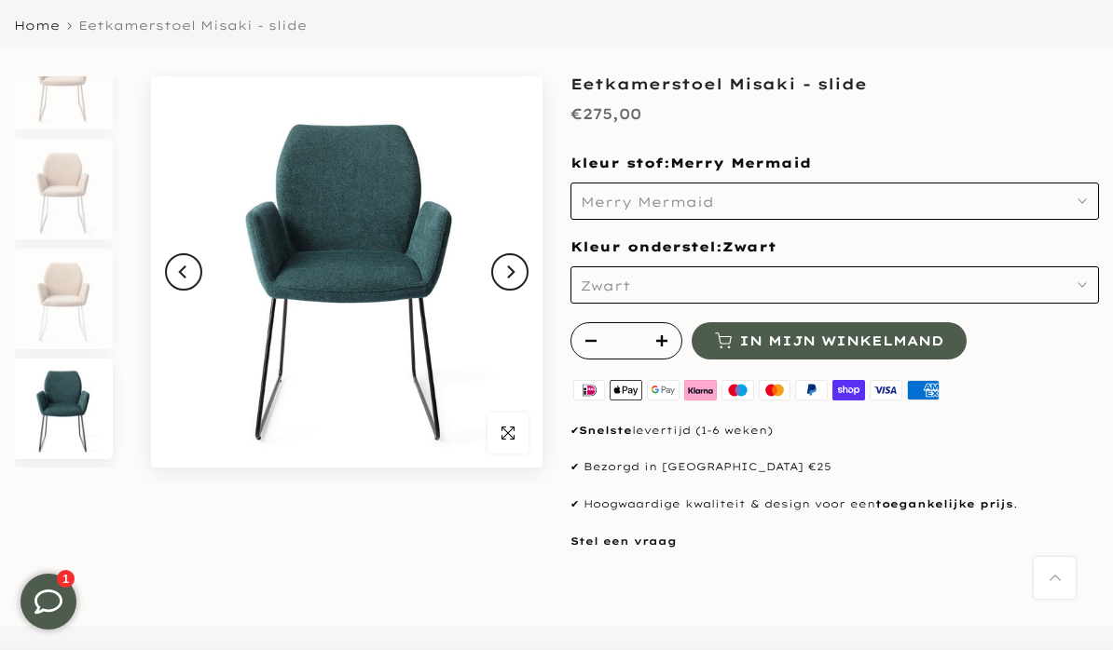
scroll to position [2106, 0]
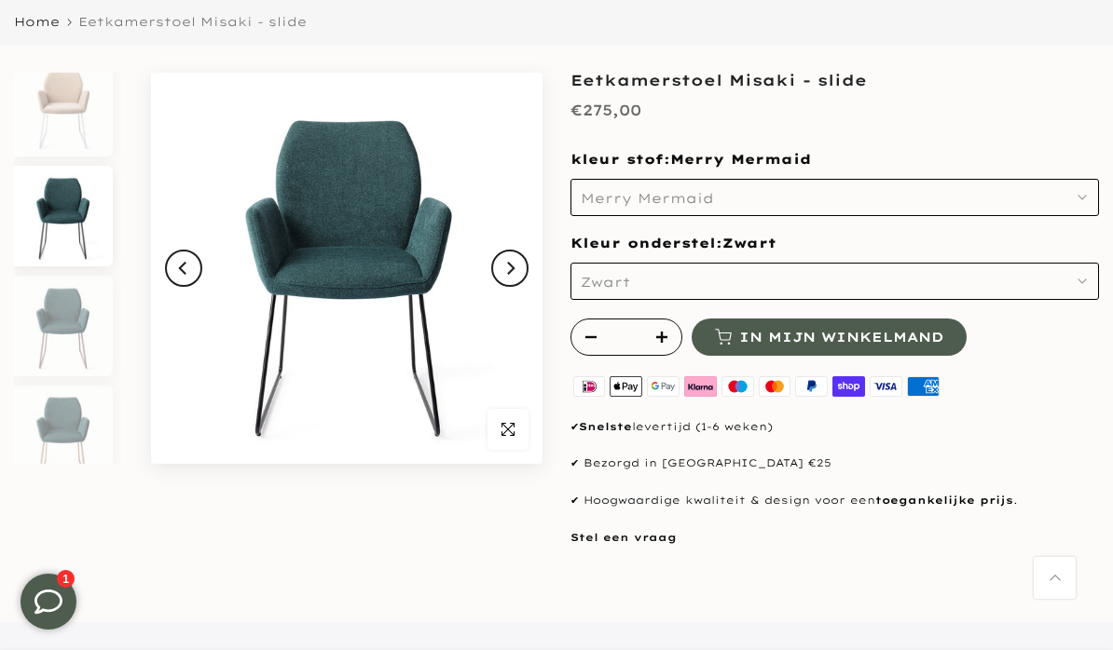
click at [1089, 199] on button "Merry Mermaid" at bounding box center [834, 197] width 528 height 37
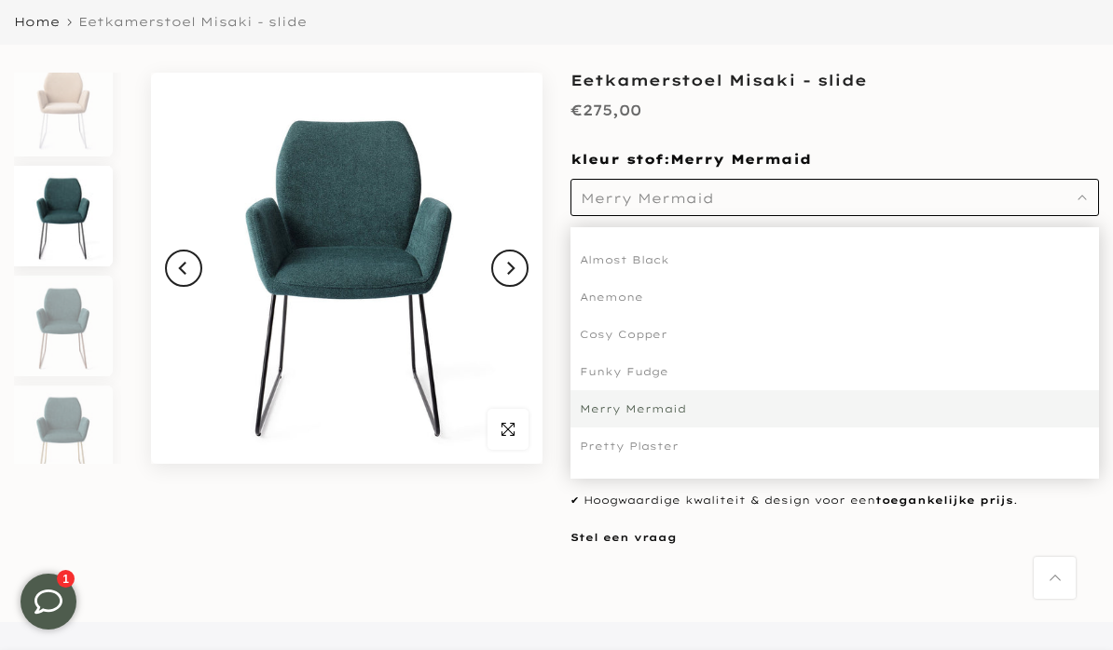
click at [674, 449] on div "Pretty Plaster" at bounding box center [834, 446] width 528 height 37
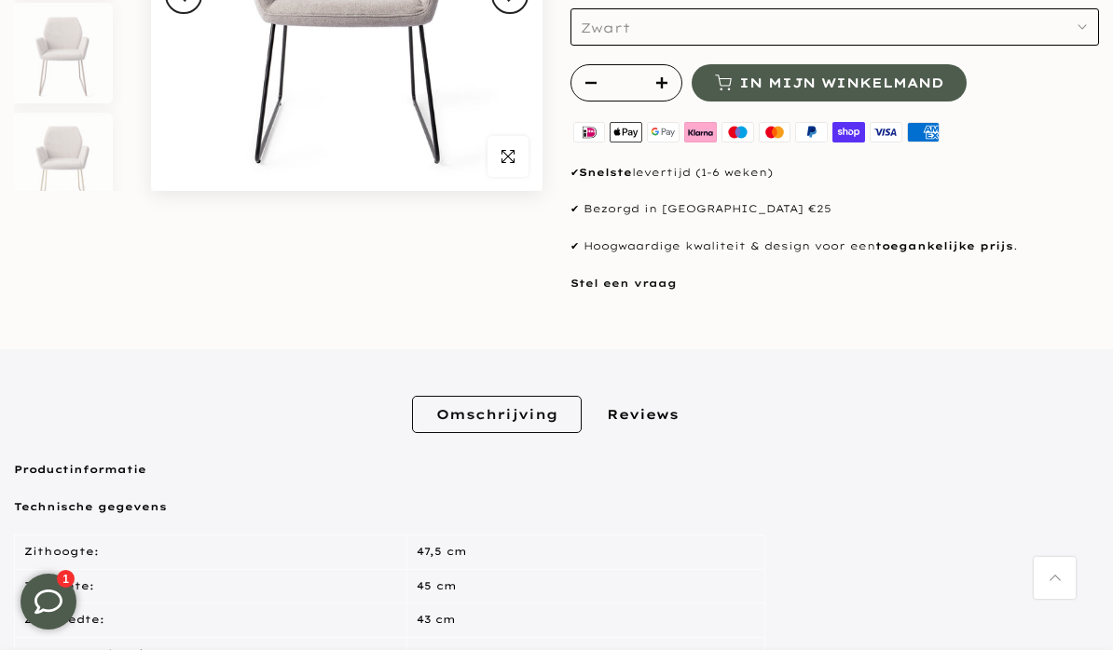
scroll to position [427, 0]
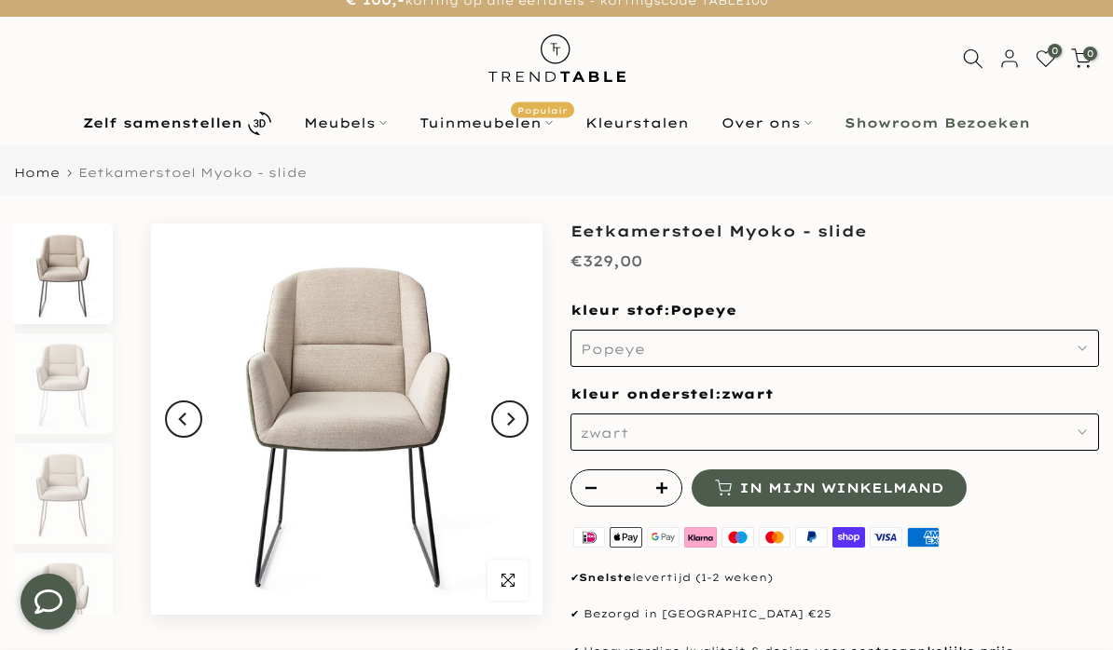
scroll to position [34, 0]
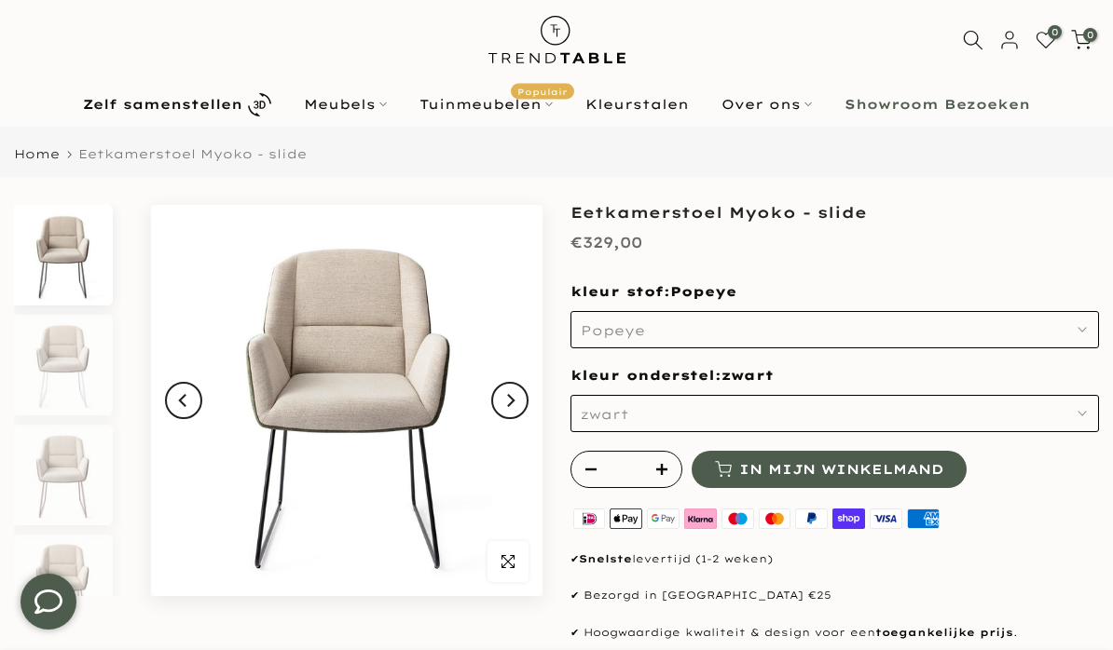
click at [518, 398] on button "Next" at bounding box center [509, 400] width 37 height 37
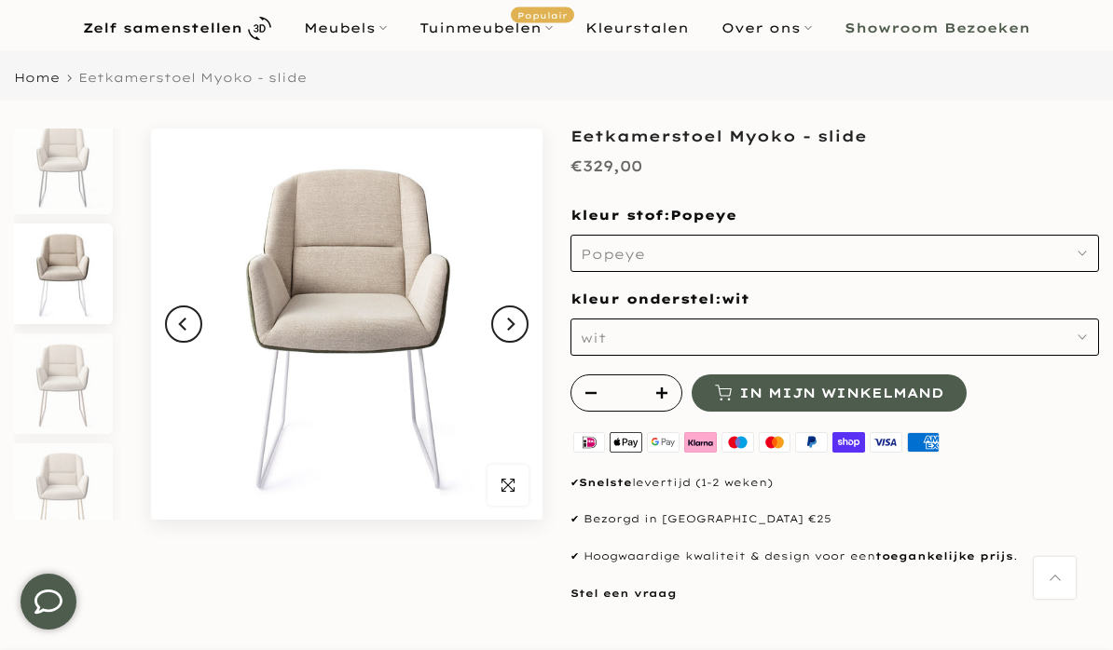
scroll to position [17, 0]
click at [524, 322] on button "Next" at bounding box center [509, 324] width 37 height 37
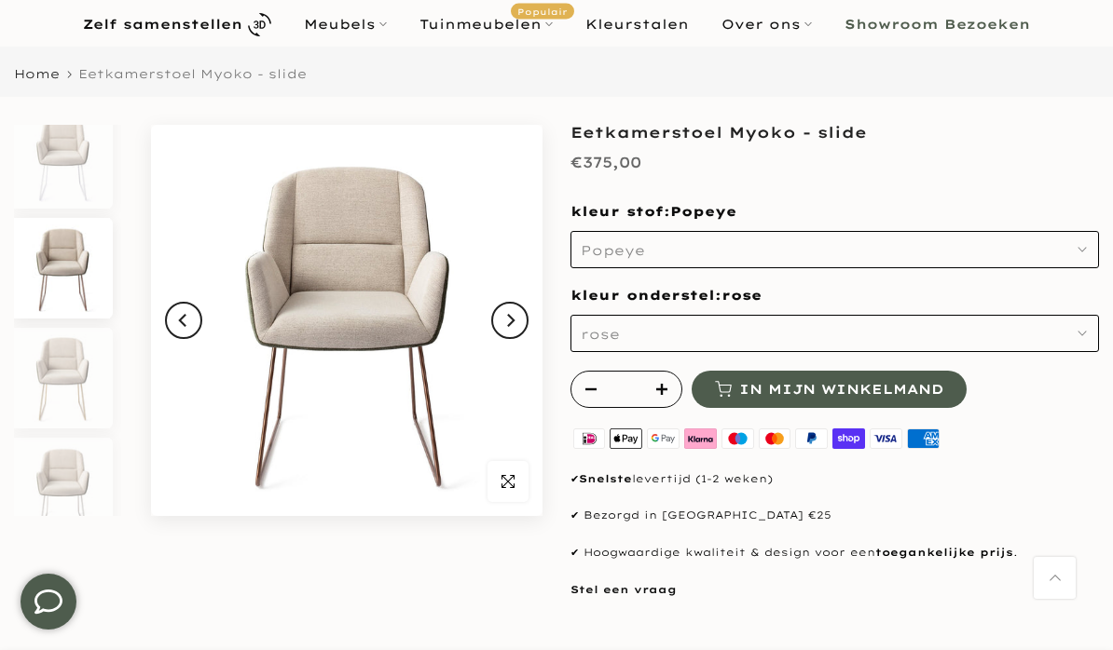
click at [526, 326] on button "Next" at bounding box center [509, 320] width 37 height 37
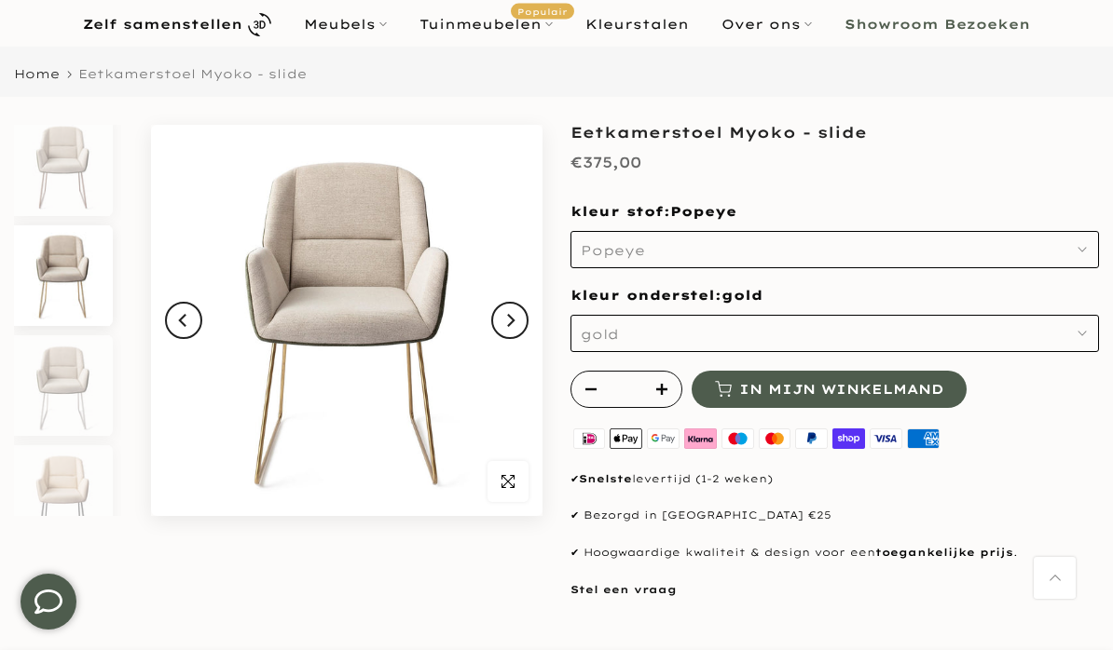
scroll to position [237, 0]
click at [525, 321] on button "Next" at bounding box center [509, 320] width 37 height 37
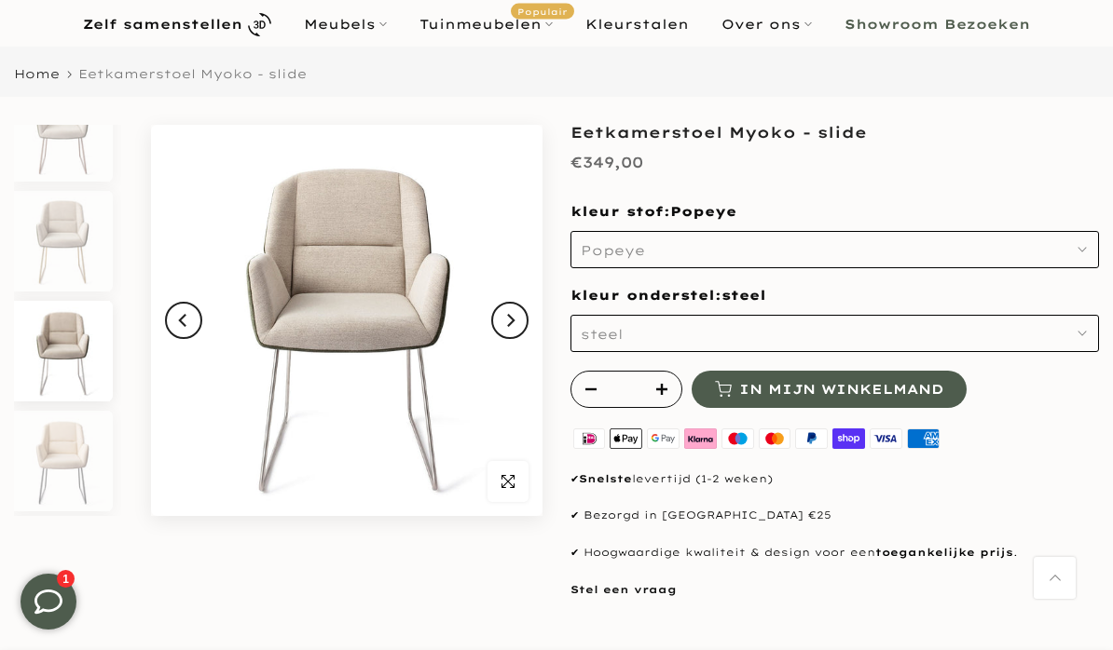
scroll to position [347, 0]
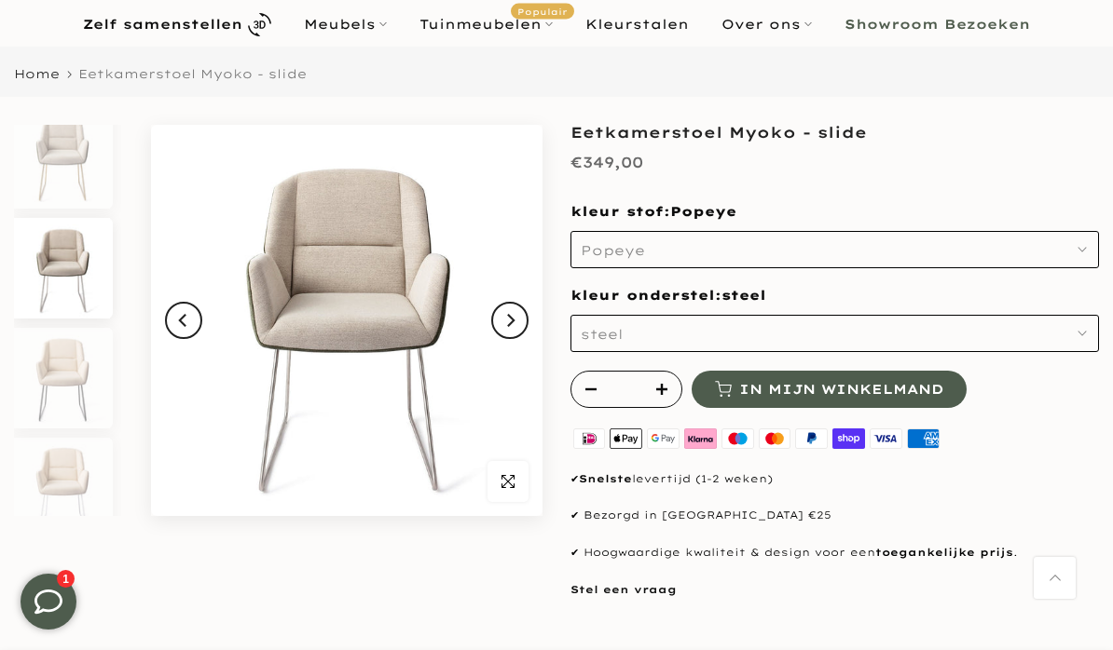
click at [518, 322] on button "Next" at bounding box center [509, 320] width 37 height 37
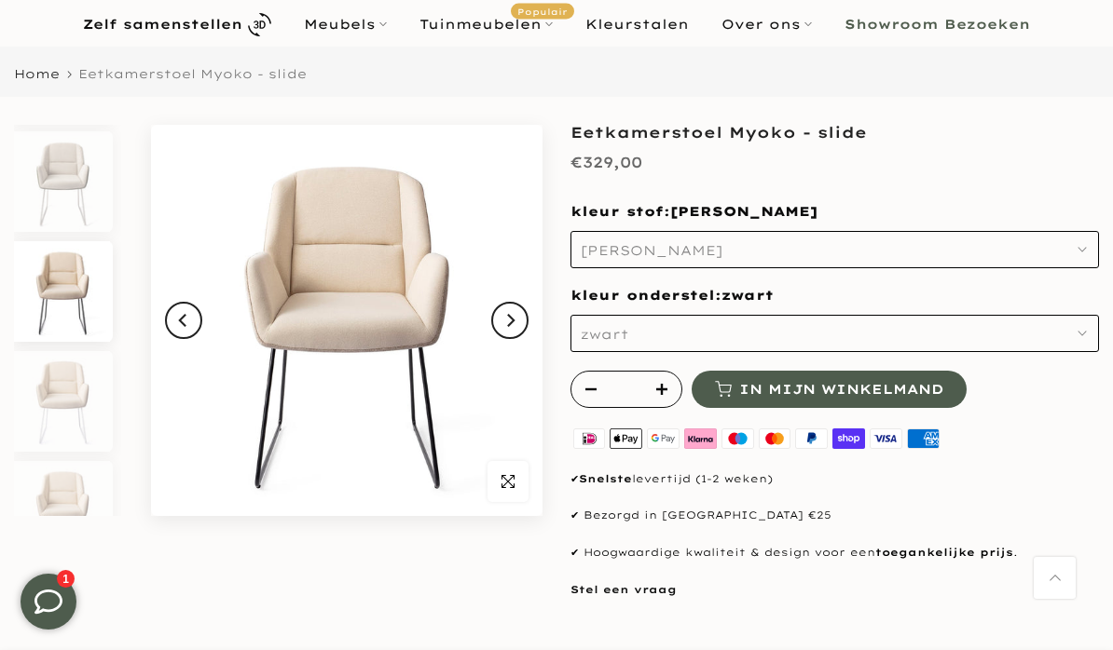
scroll to position [457, 0]
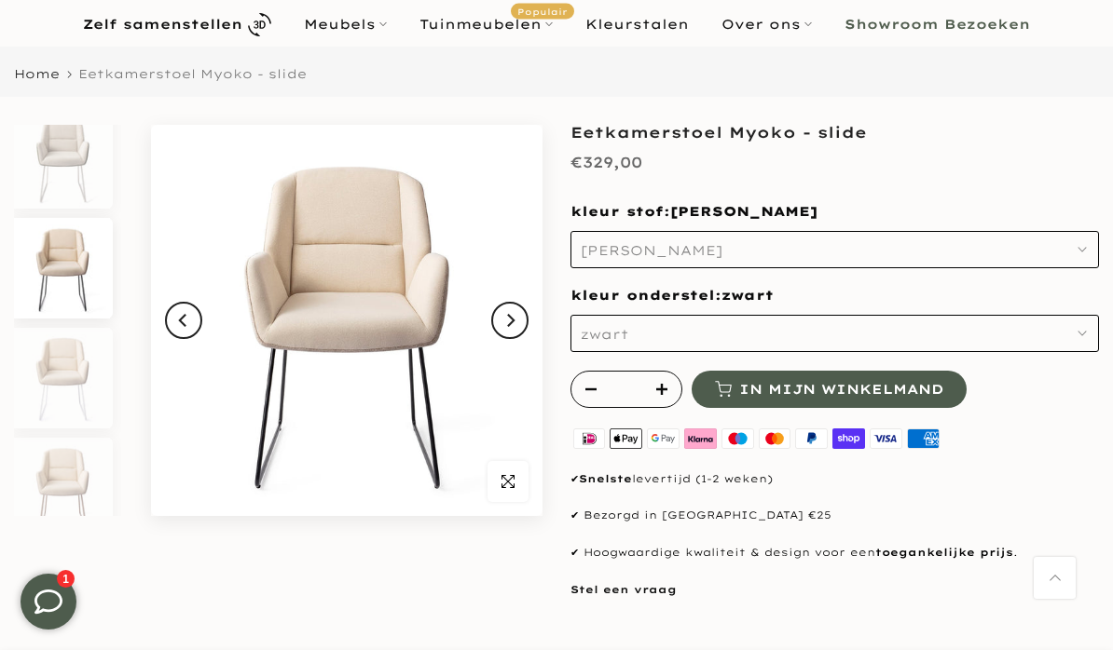
click at [519, 322] on button "Next" at bounding box center [509, 320] width 37 height 37
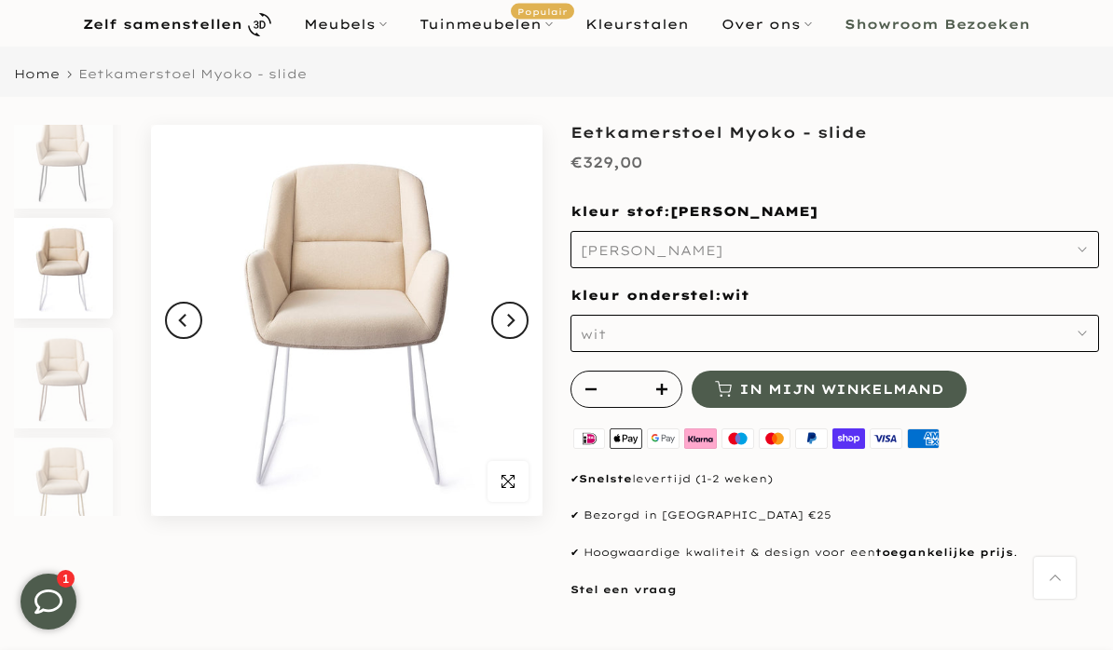
click at [520, 326] on button "Next" at bounding box center [509, 320] width 37 height 37
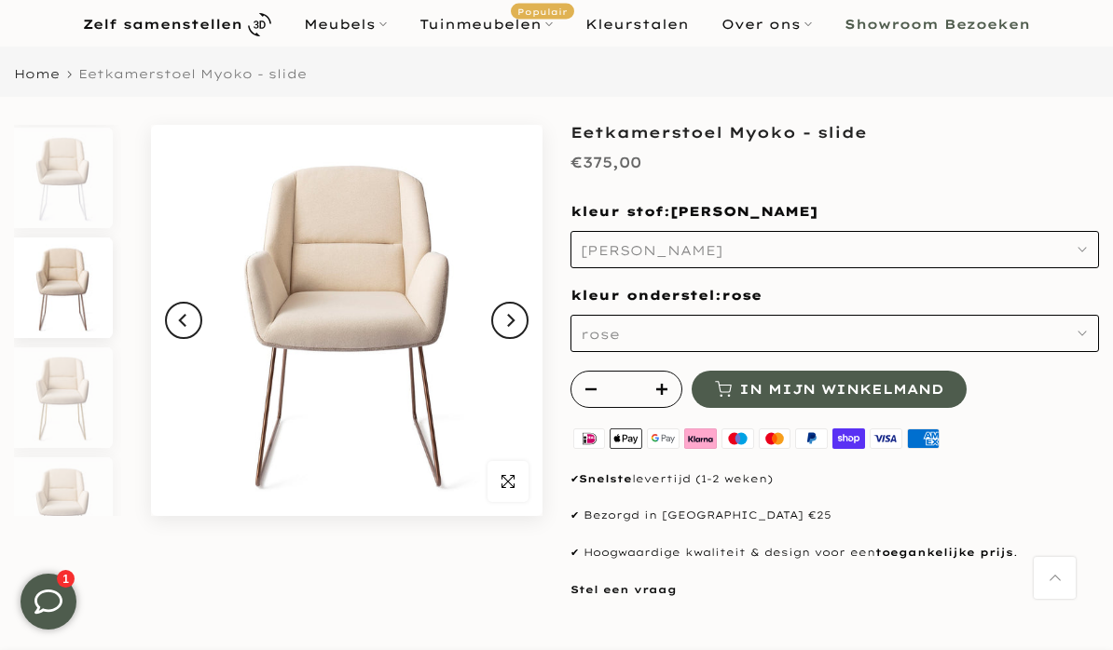
scroll to position [677, 0]
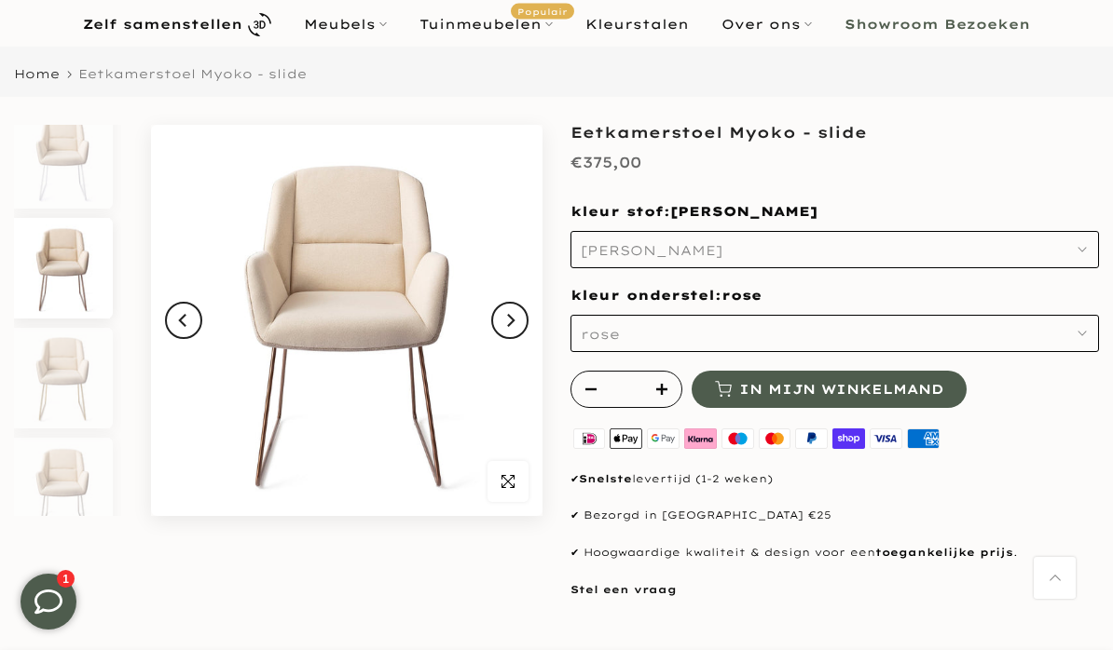
click at [526, 327] on button "Next" at bounding box center [509, 320] width 37 height 37
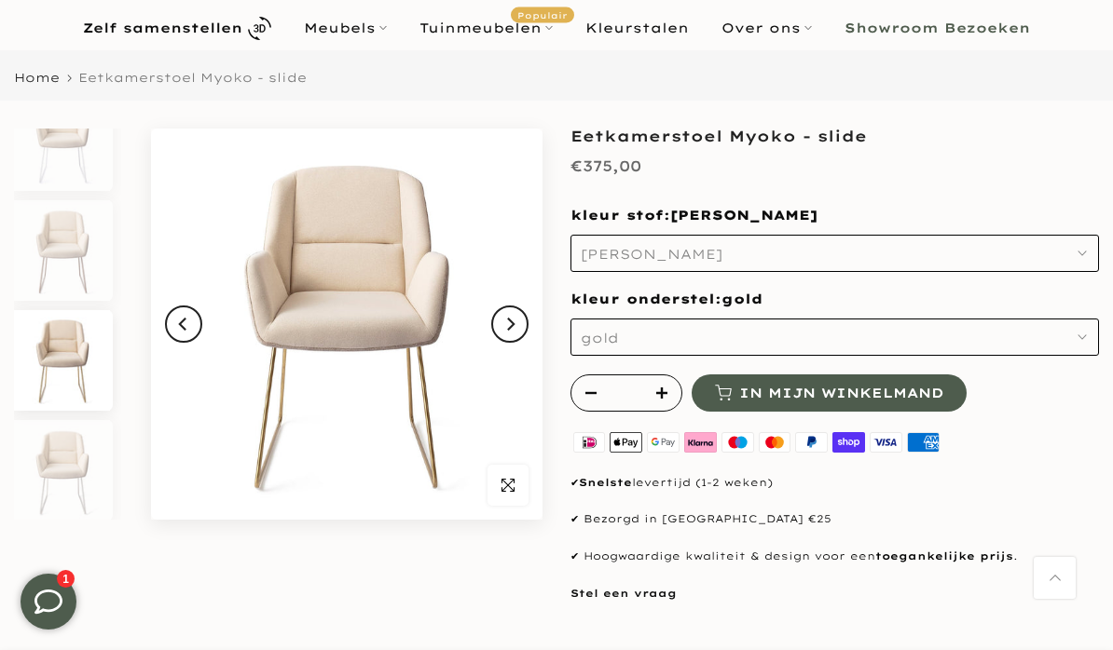
scroll to position [699, 0]
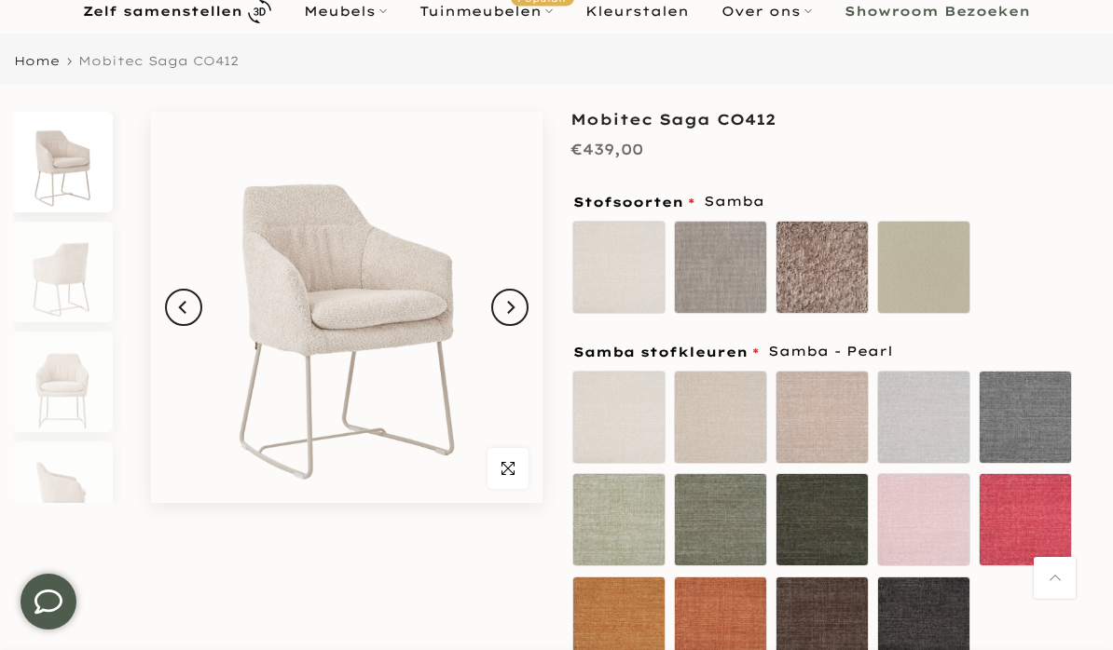
scroll to position [130, 0]
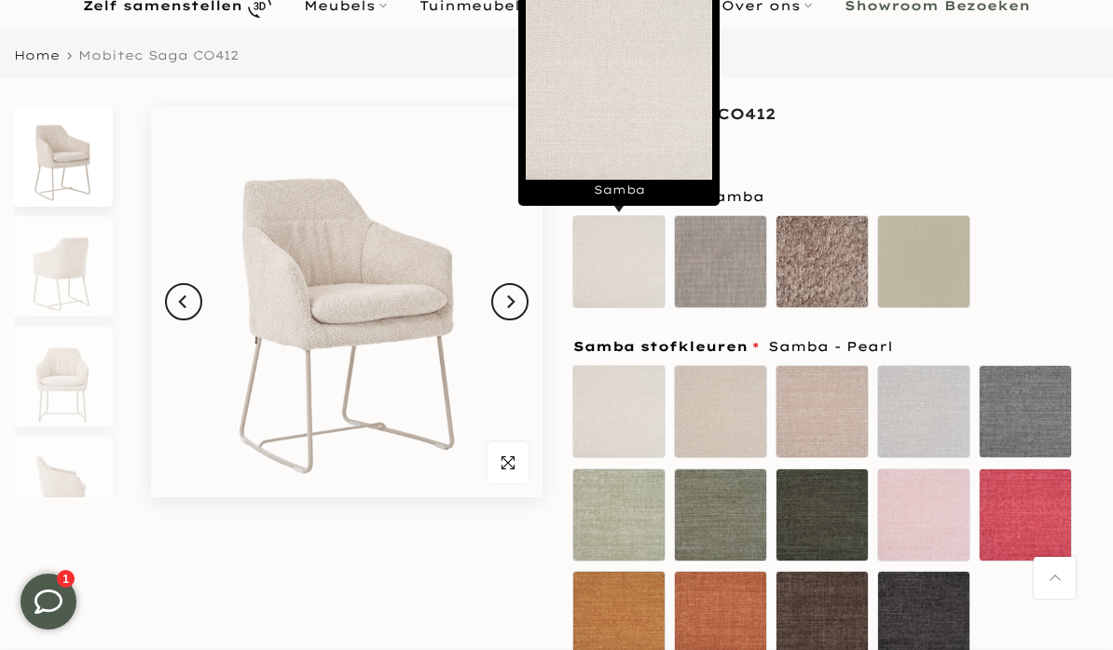
click at [624, 269] on label "Samba" at bounding box center [618, 261] width 93 height 93
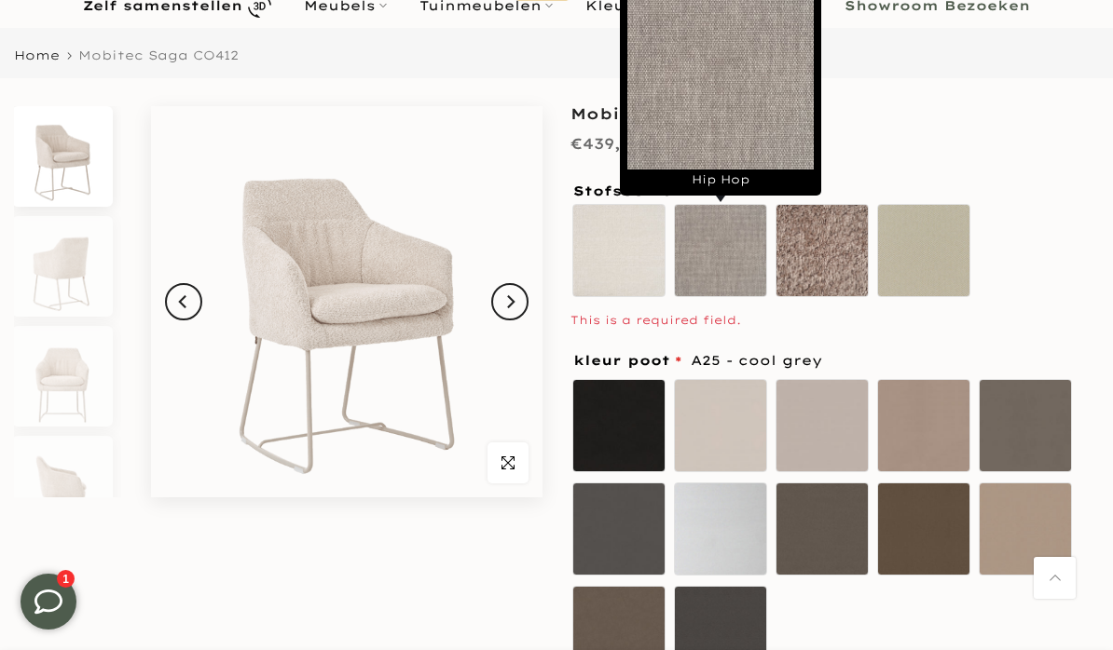
click at [718, 266] on label "Hip Hop" at bounding box center [720, 250] width 93 height 93
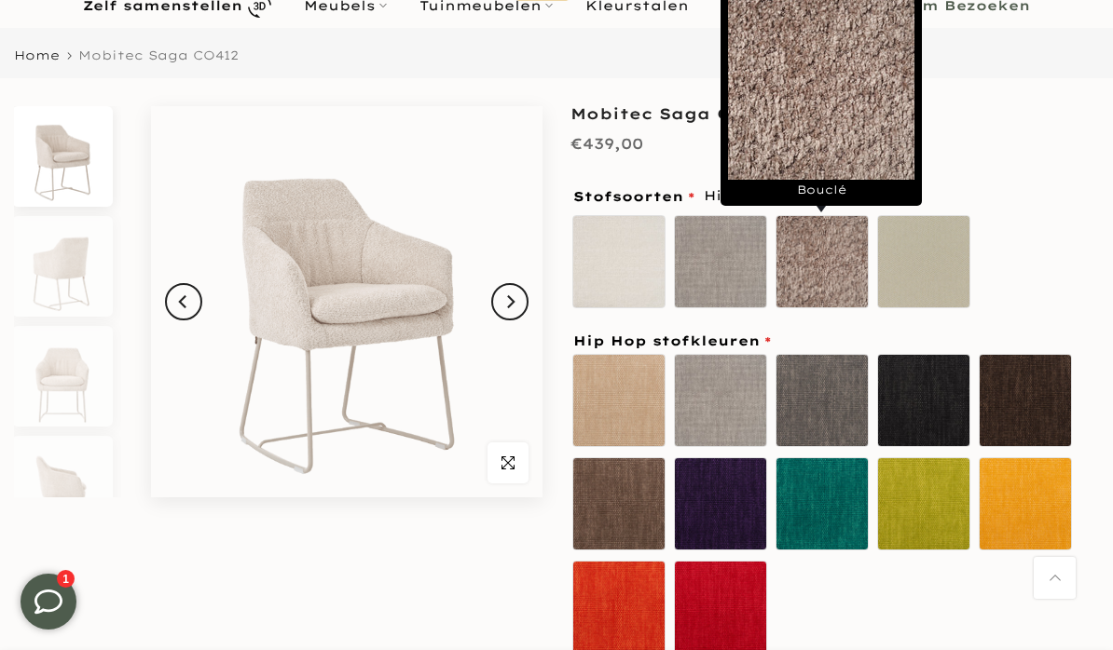
click at [810, 282] on label "Bouclé" at bounding box center [821, 261] width 93 height 93
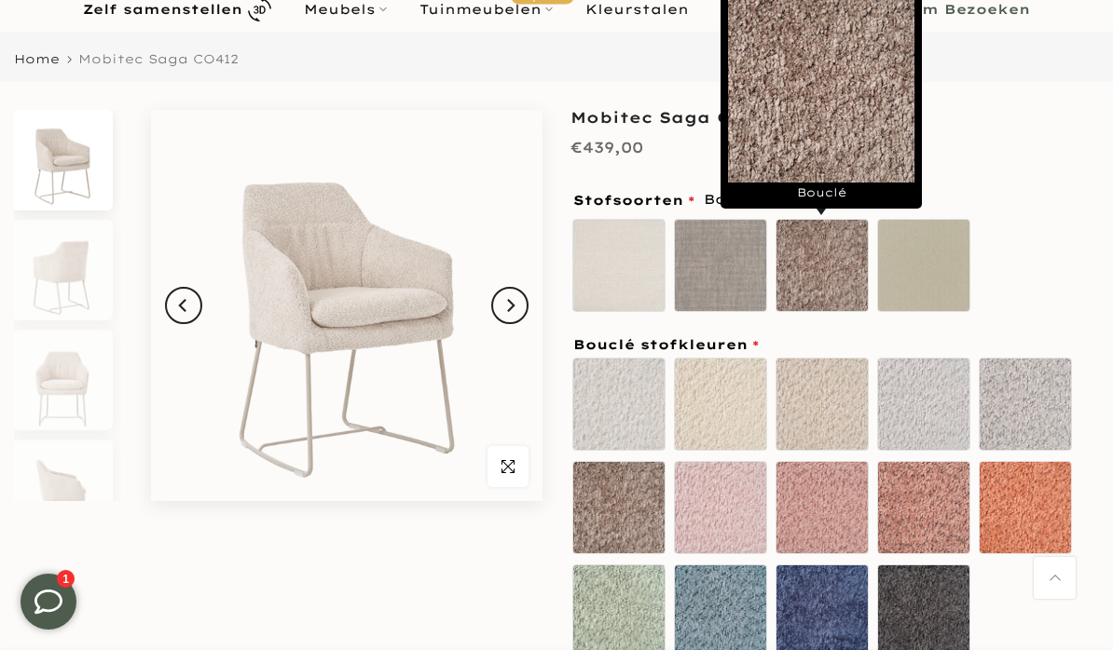
click at [931, 270] on label "[PERSON_NAME]" at bounding box center [923, 265] width 93 height 93
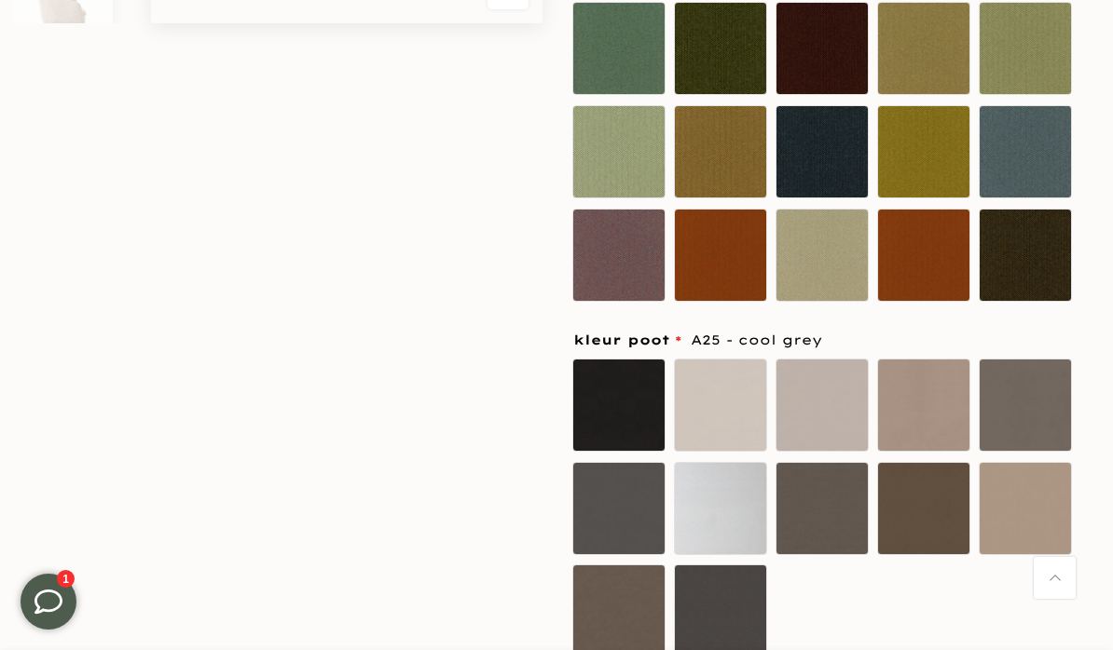
scroll to position [613, 0]
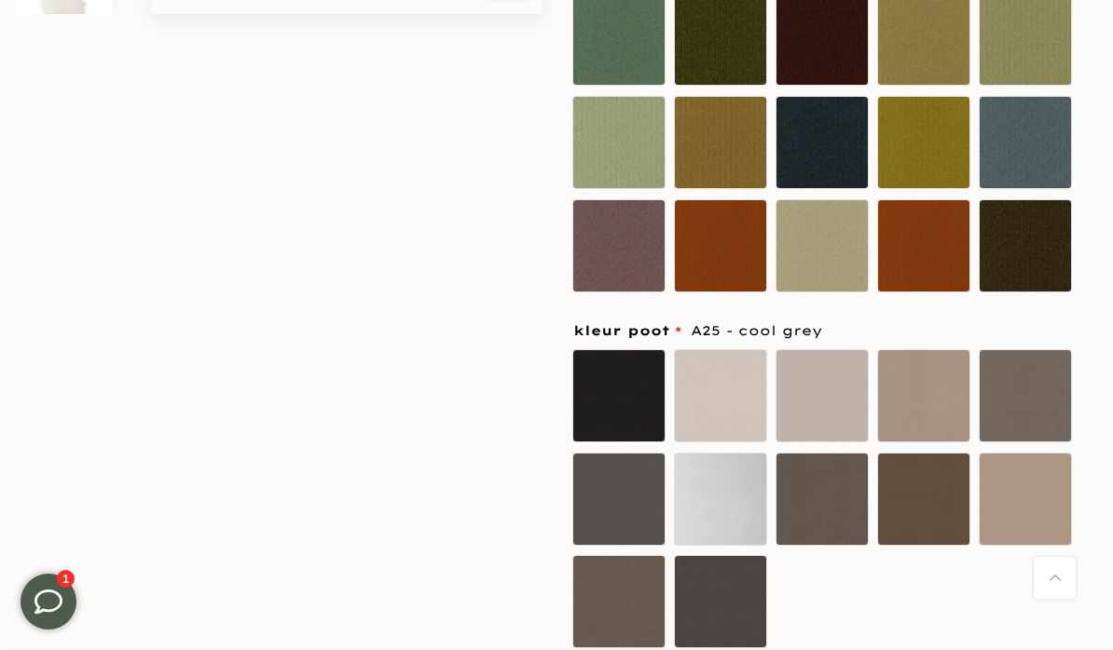
click at [1040, 494] on label "A21 - champagne" at bounding box center [1024, 499] width 93 height 93
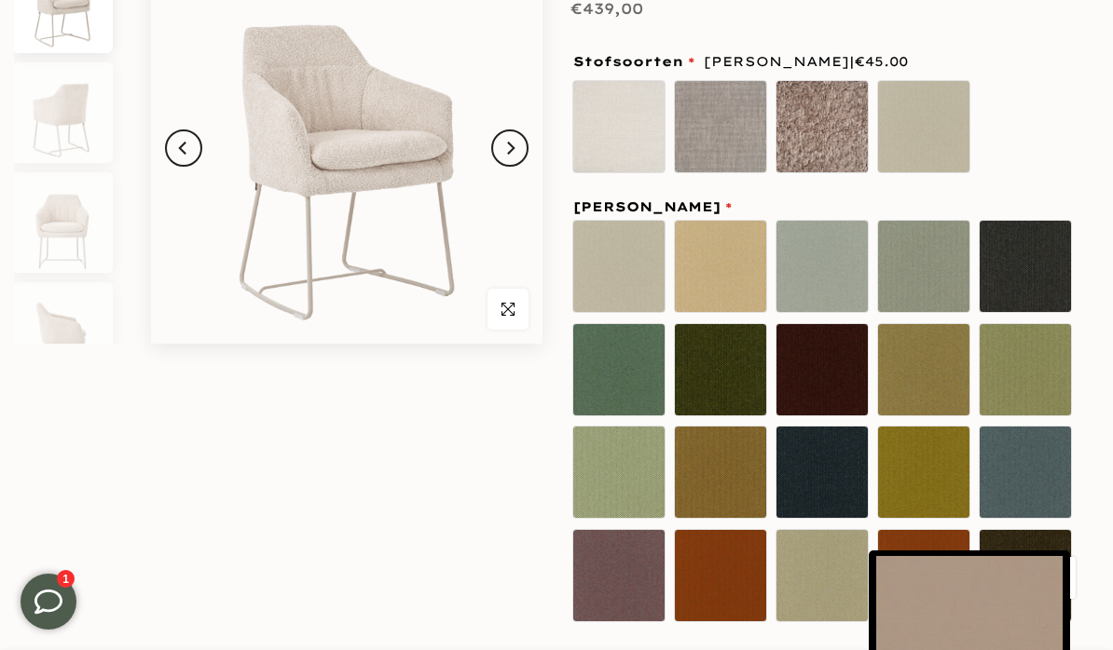
scroll to position [286, 0]
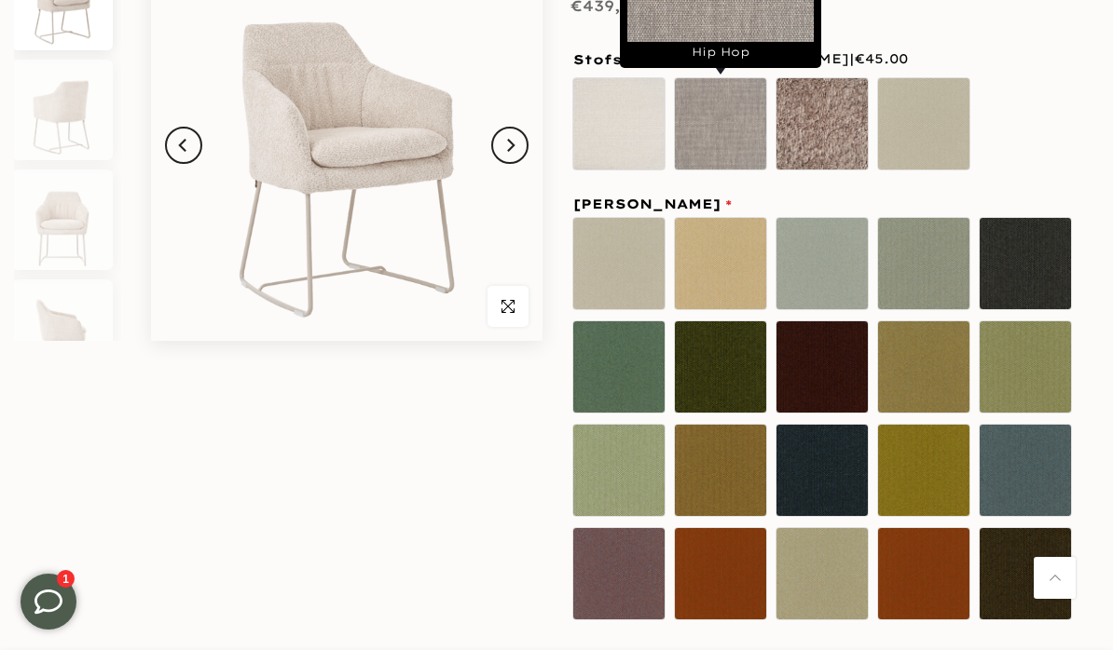
click at [729, 143] on label "Hip Hop" at bounding box center [720, 123] width 93 height 93
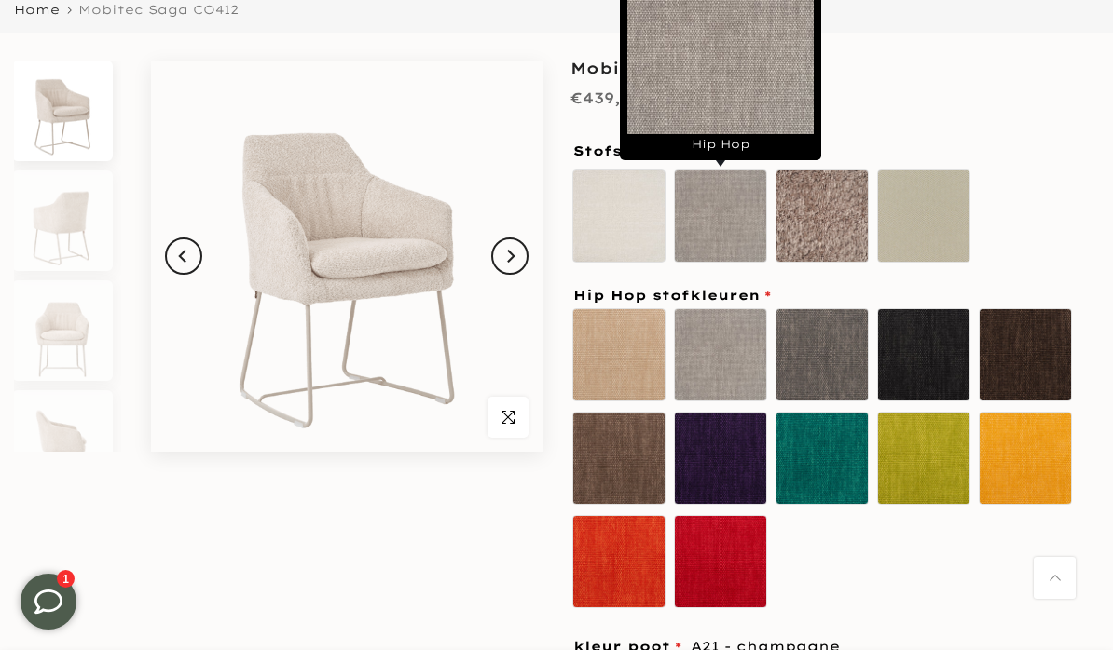
scroll to position [190, 0]
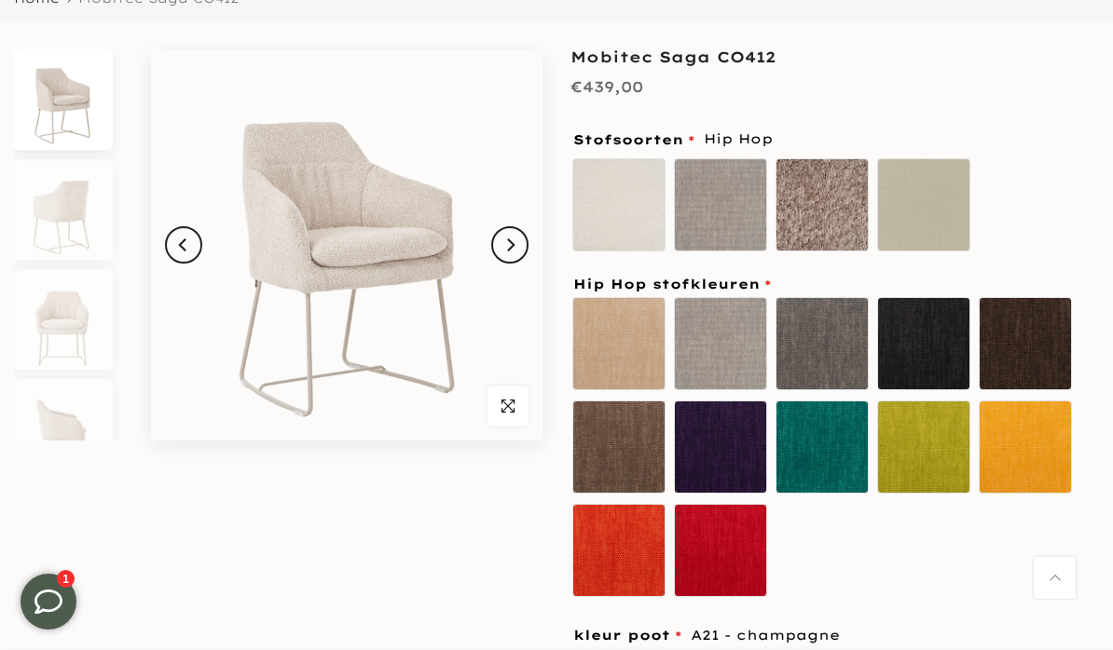
click at [935, 218] on label "[PERSON_NAME]" at bounding box center [923, 204] width 93 height 93
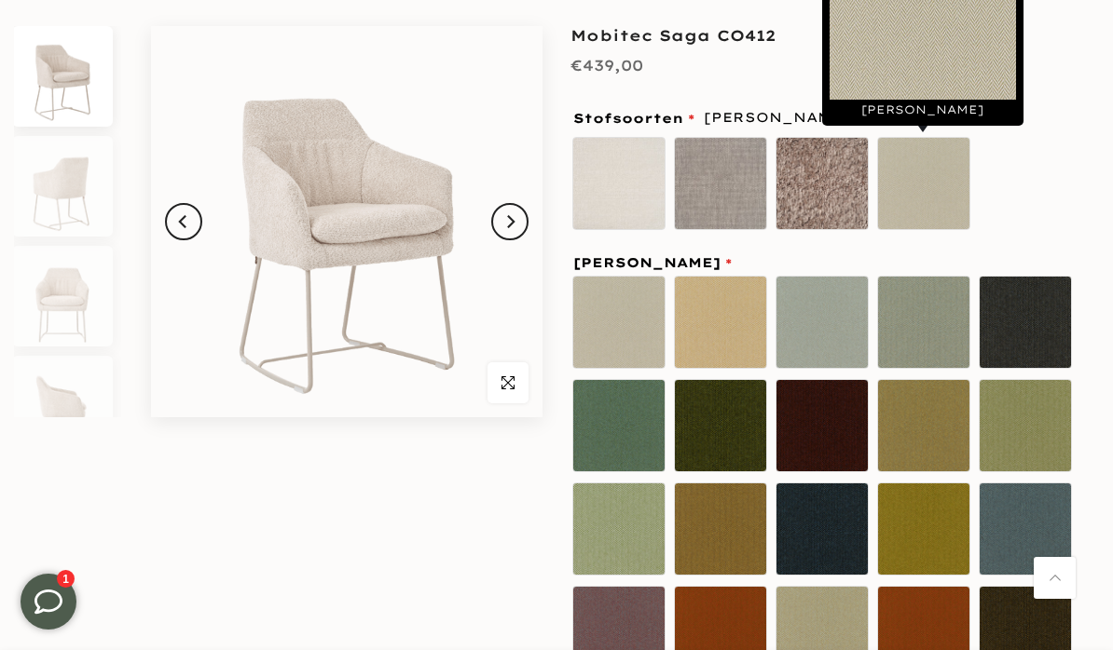
scroll to position [200, 0]
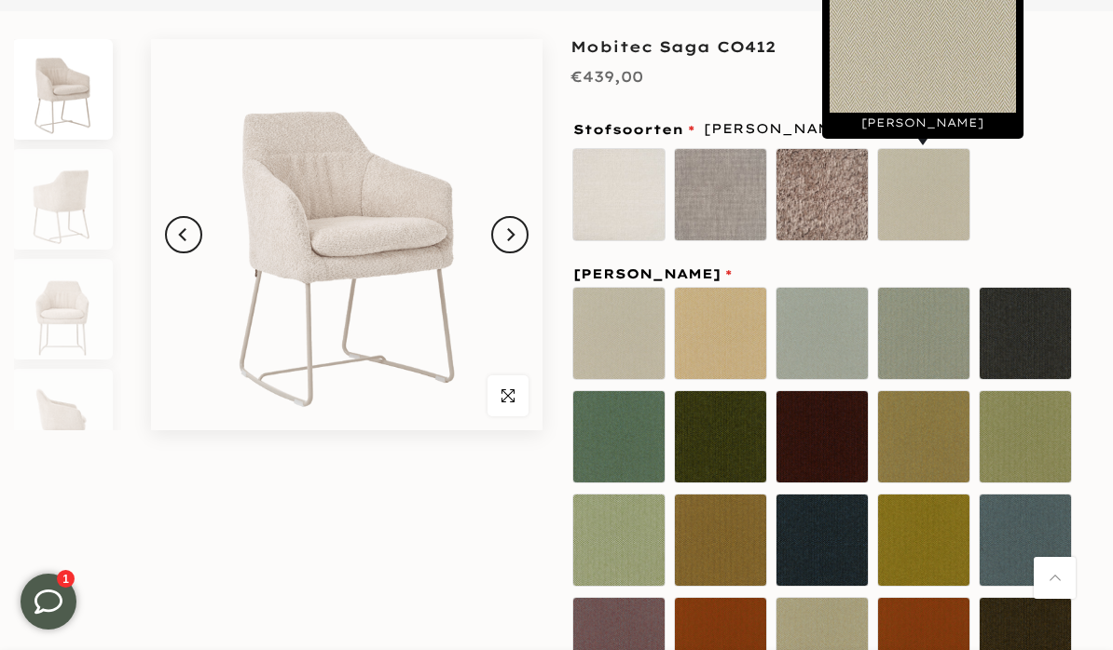
click at [629, 203] on label "Samba" at bounding box center [618, 194] width 93 height 93
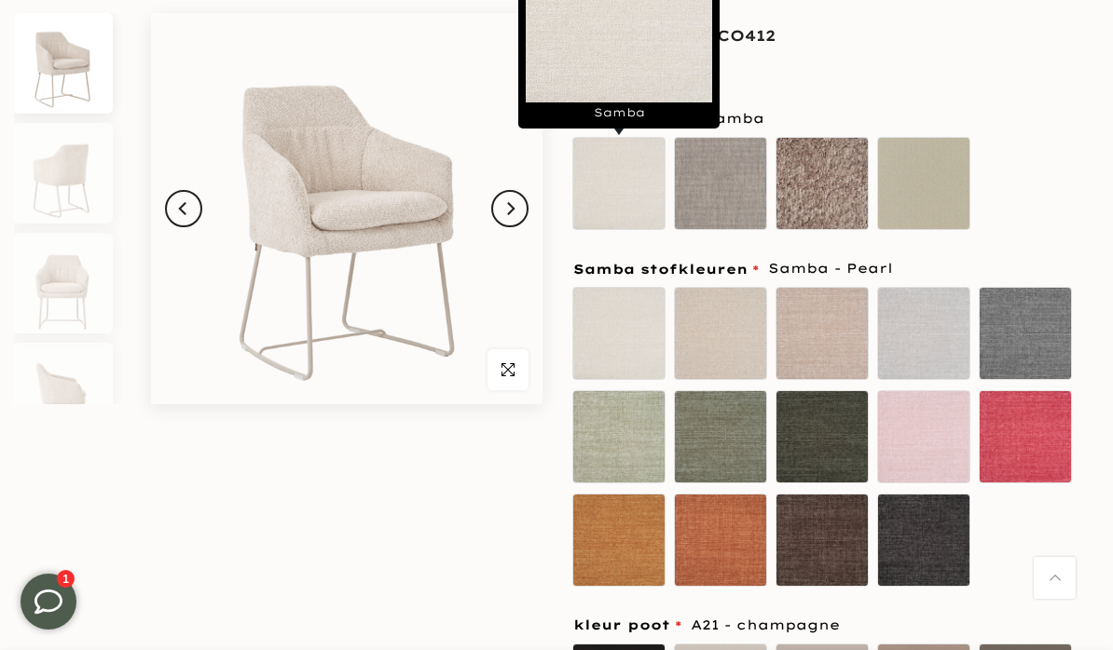
scroll to position [225, 0]
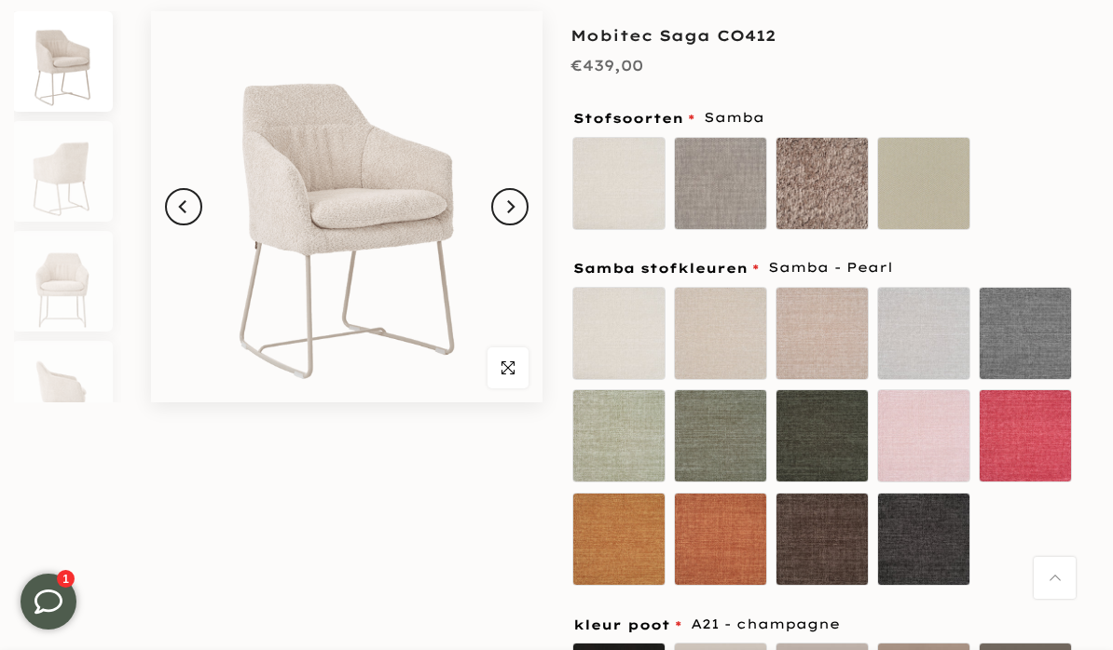
click at [723, 344] on label "Samba - Beige" at bounding box center [720, 333] width 93 height 93
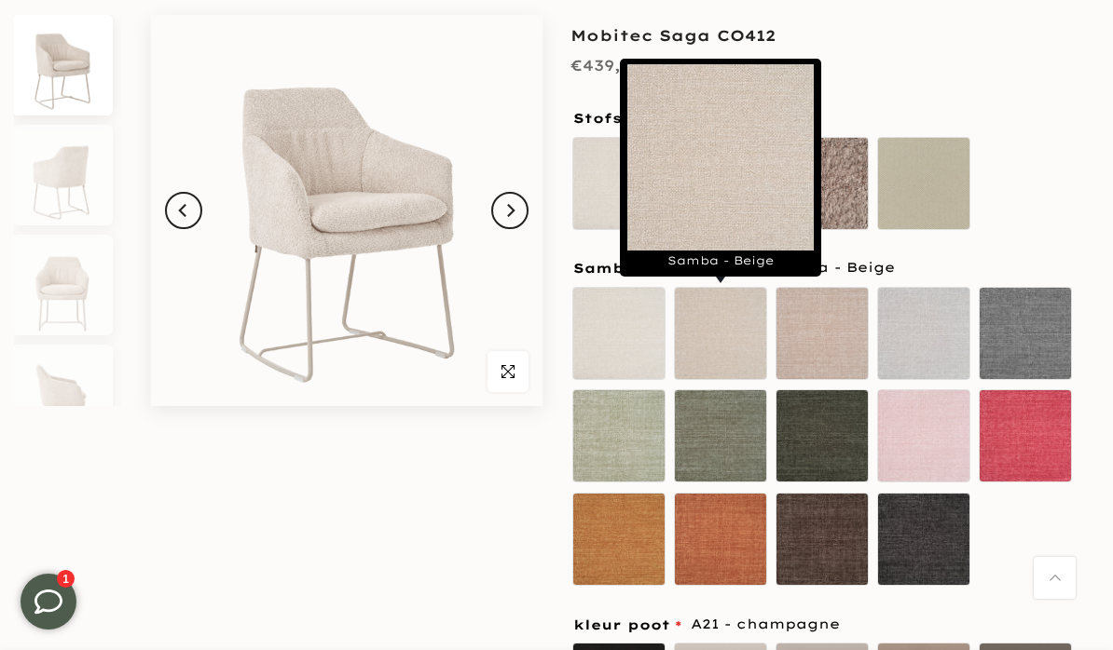
click at [824, 348] on label "Samba - Taupe" at bounding box center [821, 333] width 93 height 93
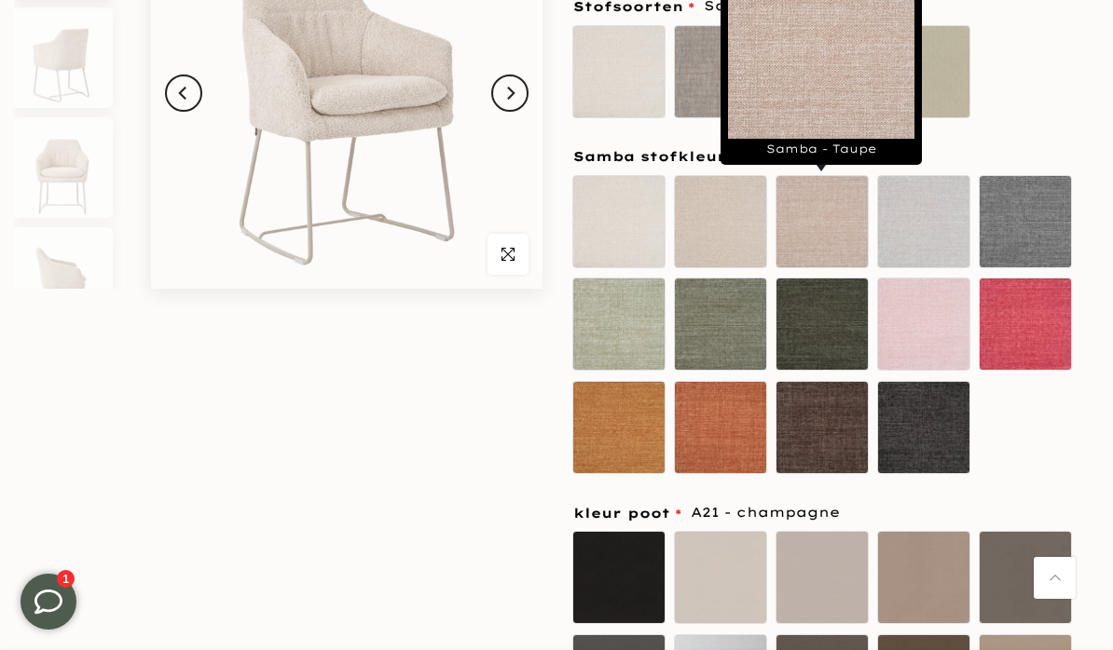
scroll to position [380, 0]
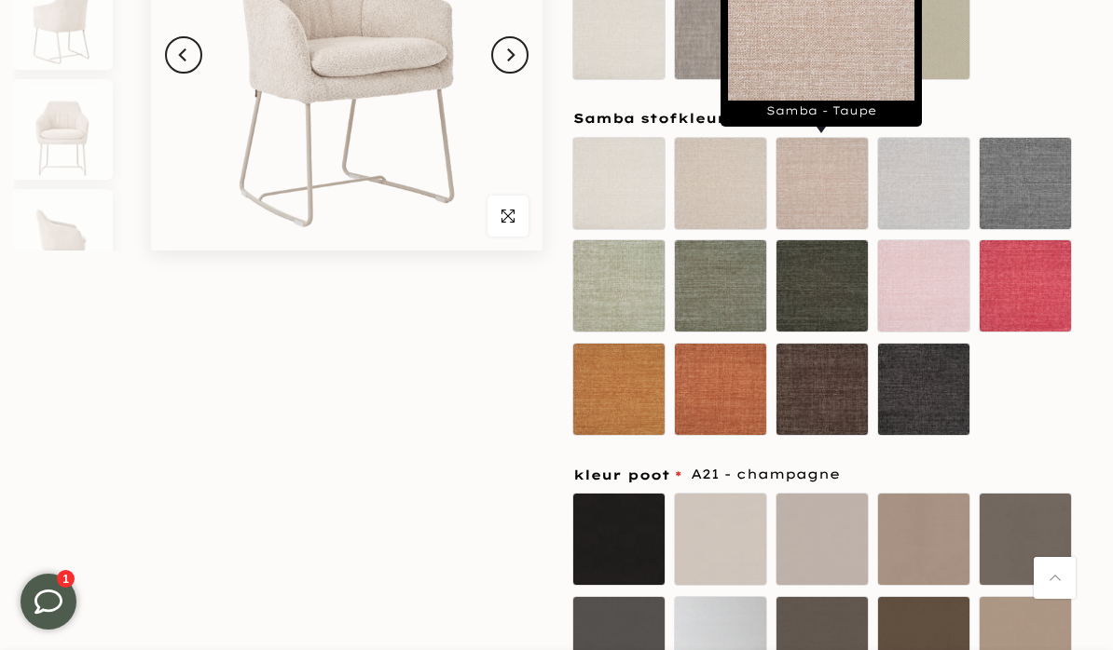
click at [834, 67] on label "Bouclé" at bounding box center [821, 33] width 93 height 93
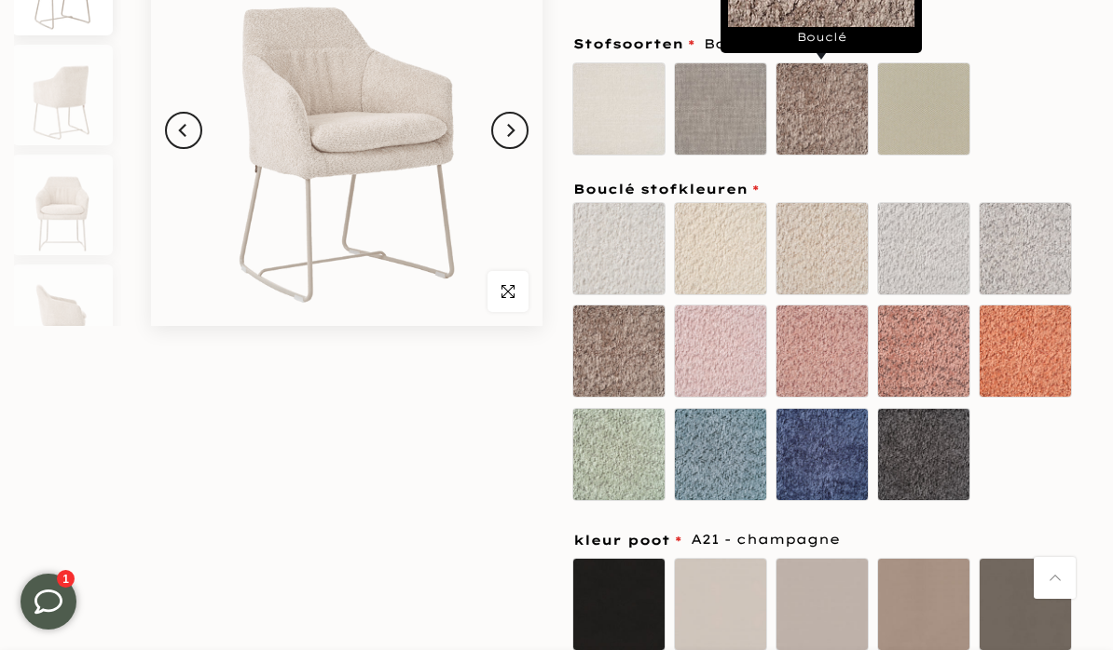
scroll to position [279, 0]
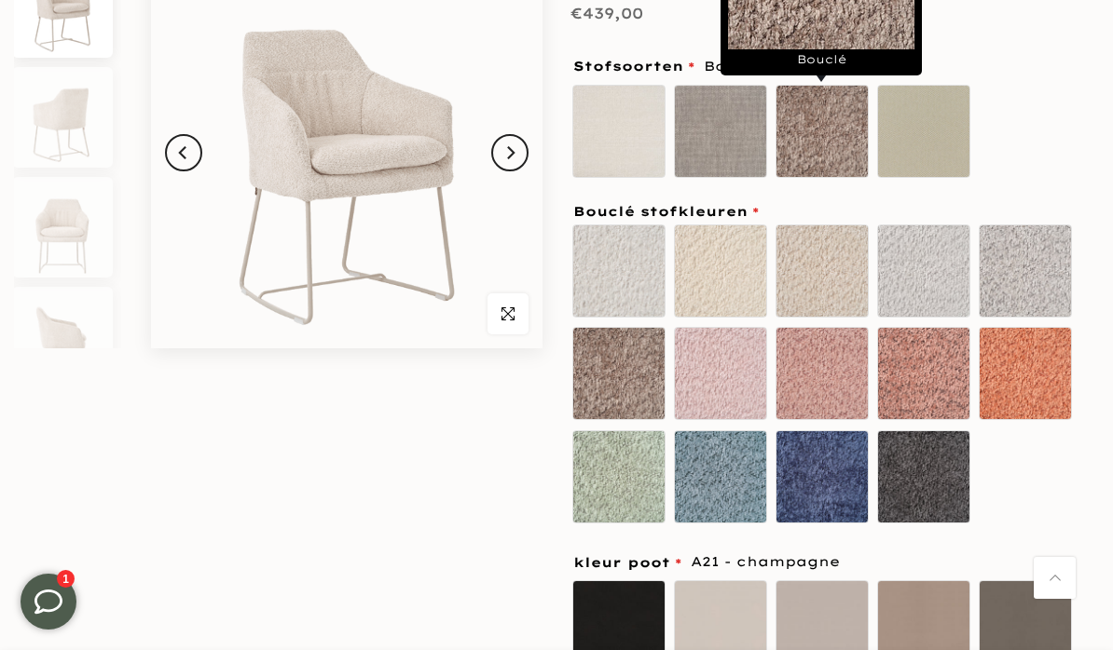
click at [622, 618] on label "A01 - black" at bounding box center [618, 627] width 93 height 93
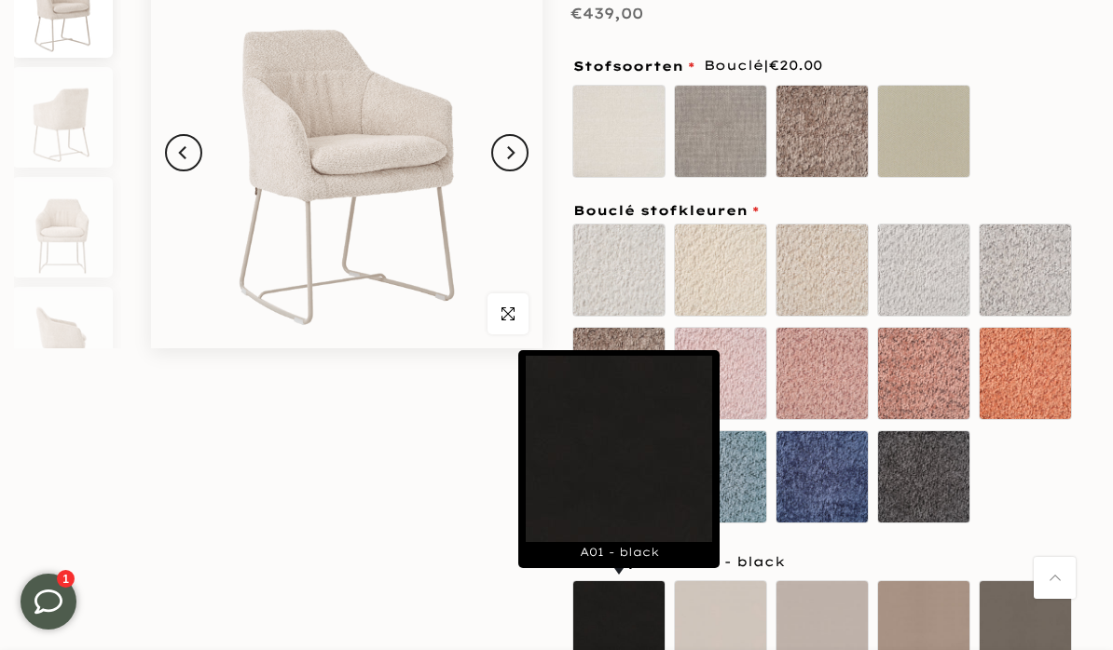
click at [621, 492] on label "Bouclé - Mint" at bounding box center [618, 477] width 93 height 93
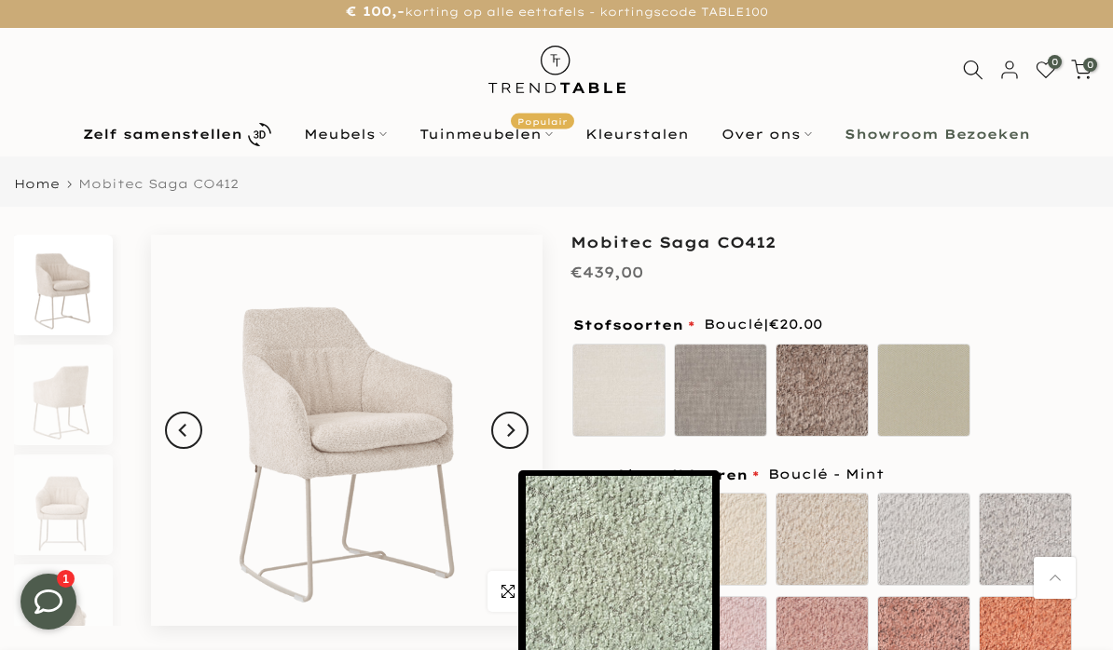
scroll to position [0, 0]
